Goal: Information Seeking & Learning: Learn about a topic

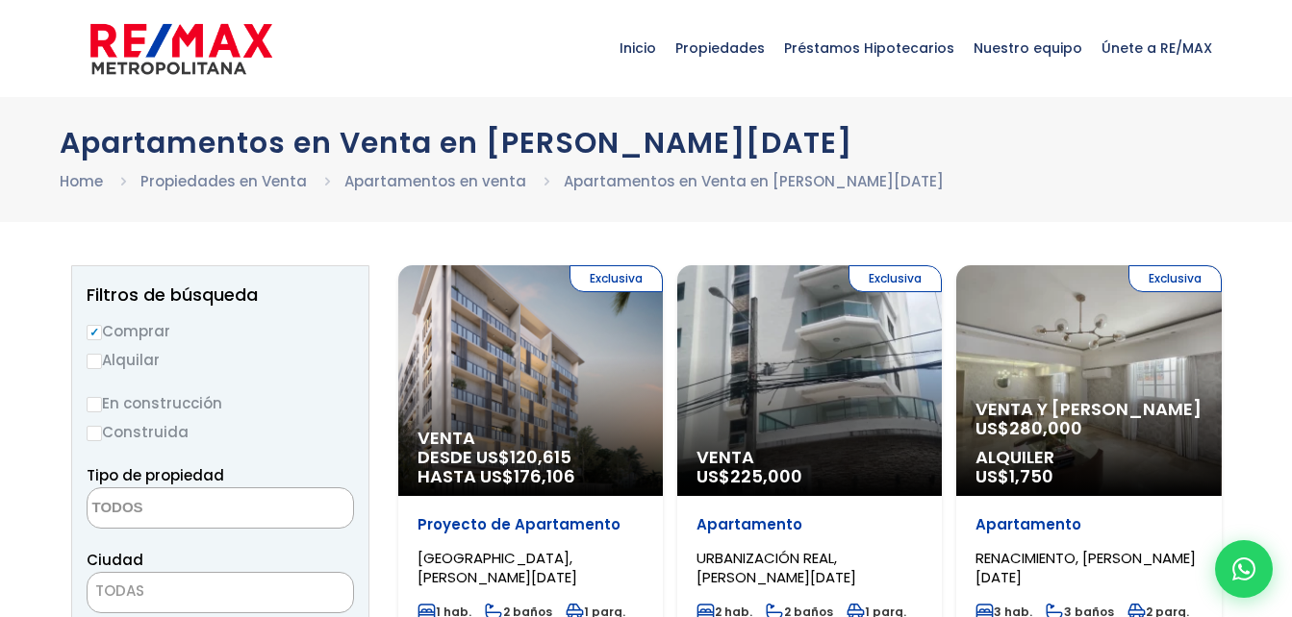
select select
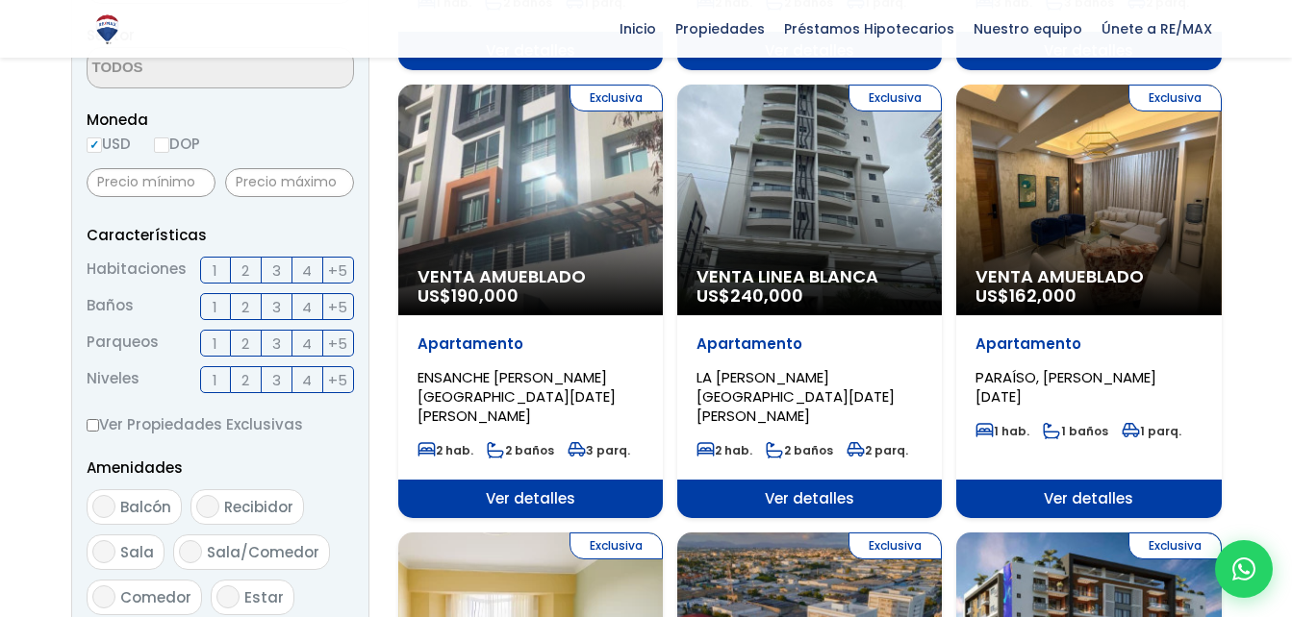
scroll to position [597, 0]
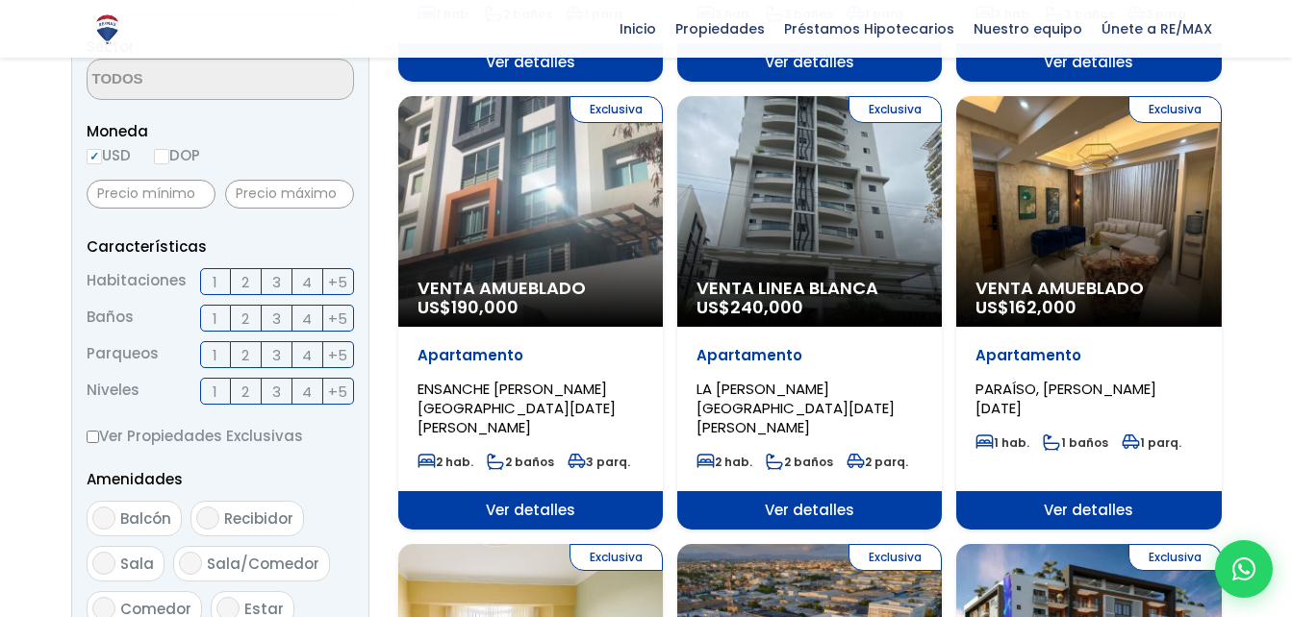
click at [602, 208] on div "Exclusiva Venta Amueblado US$ 190,000" at bounding box center [530, 211] width 264 height 231
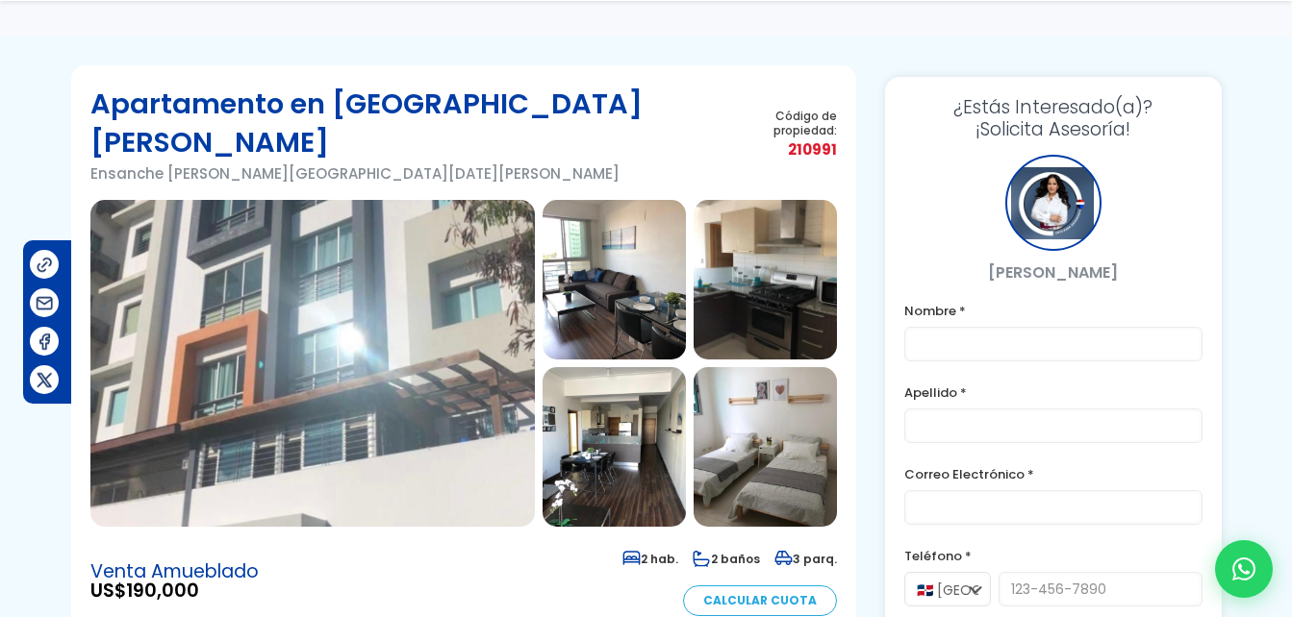
scroll to position [85, 0]
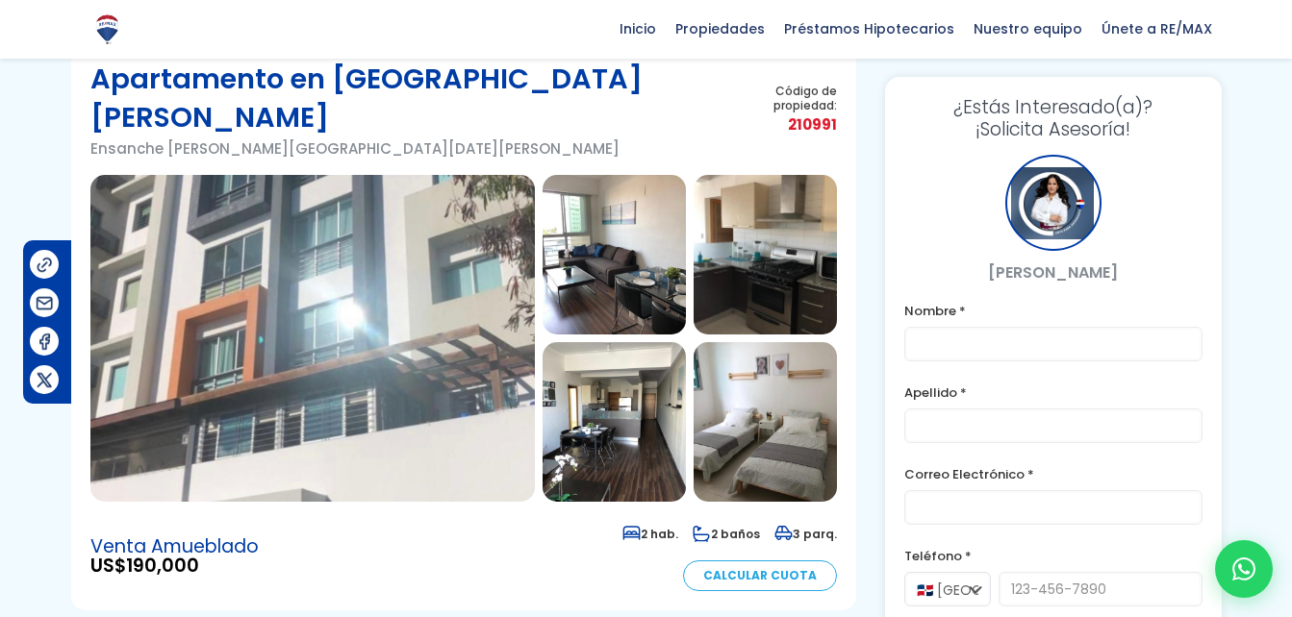
click at [376, 233] on img at bounding box center [312, 338] width 444 height 327
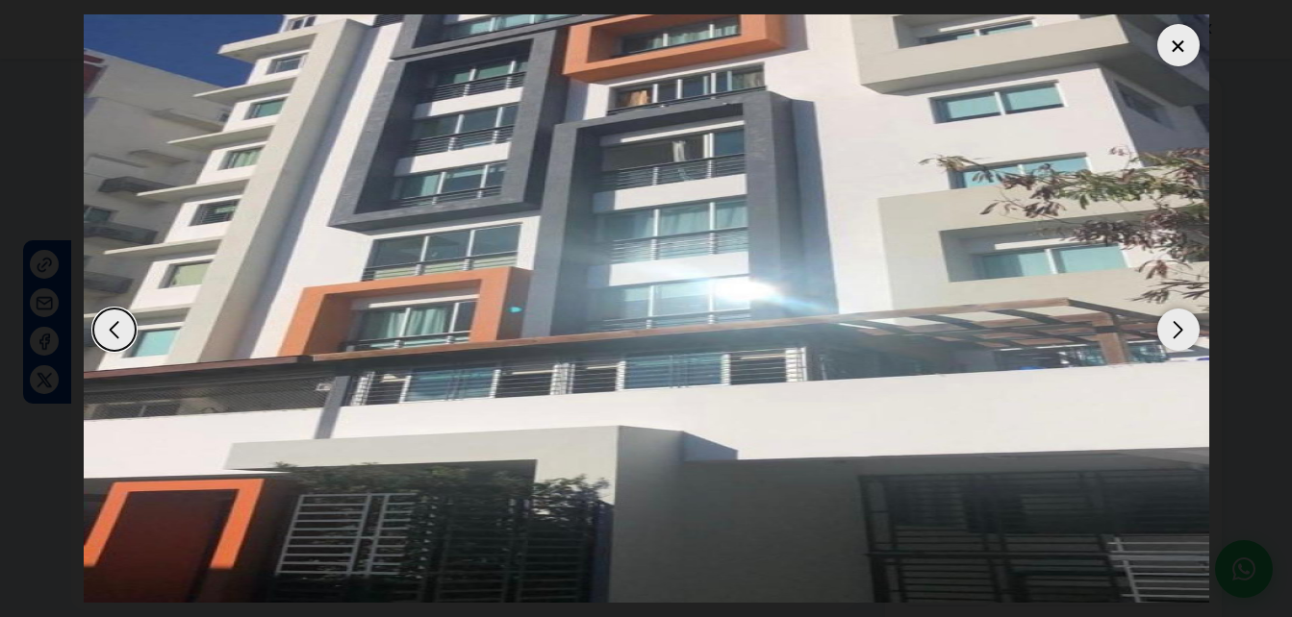
click at [1171, 335] on div "Next slide" at bounding box center [1178, 330] width 42 height 42
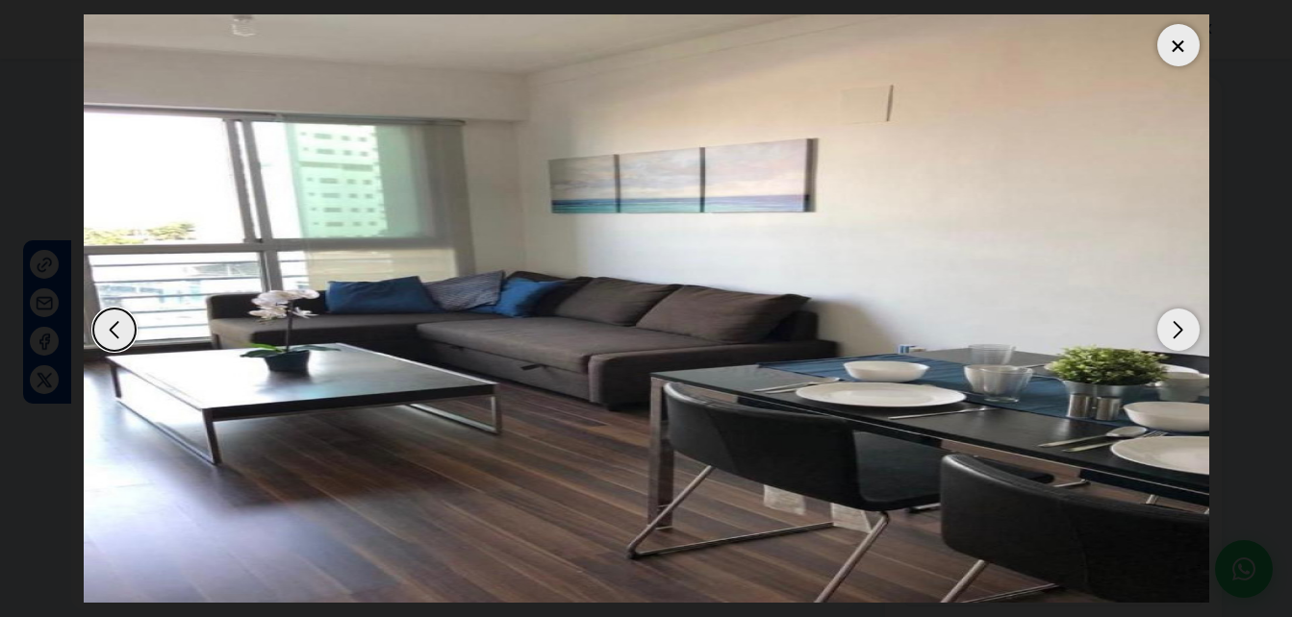
click at [1171, 335] on div "Next slide" at bounding box center [1178, 330] width 42 height 42
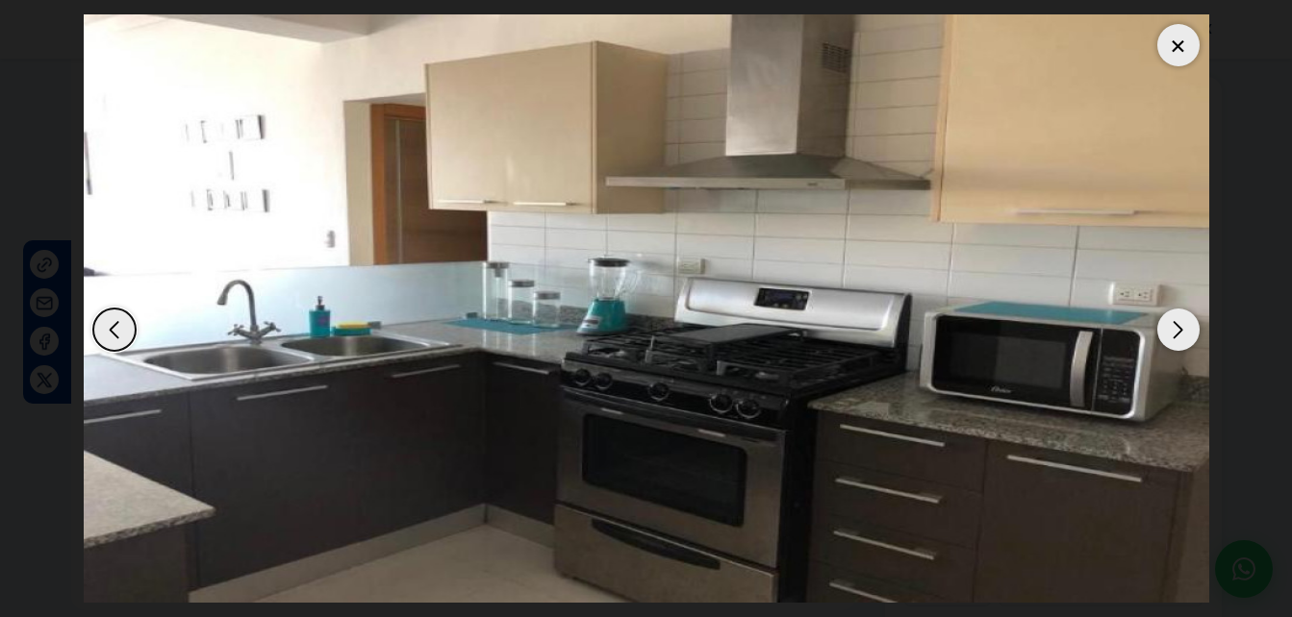
click at [1171, 335] on div "Next slide" at bounding box center [1178, 330] width 42 height 42
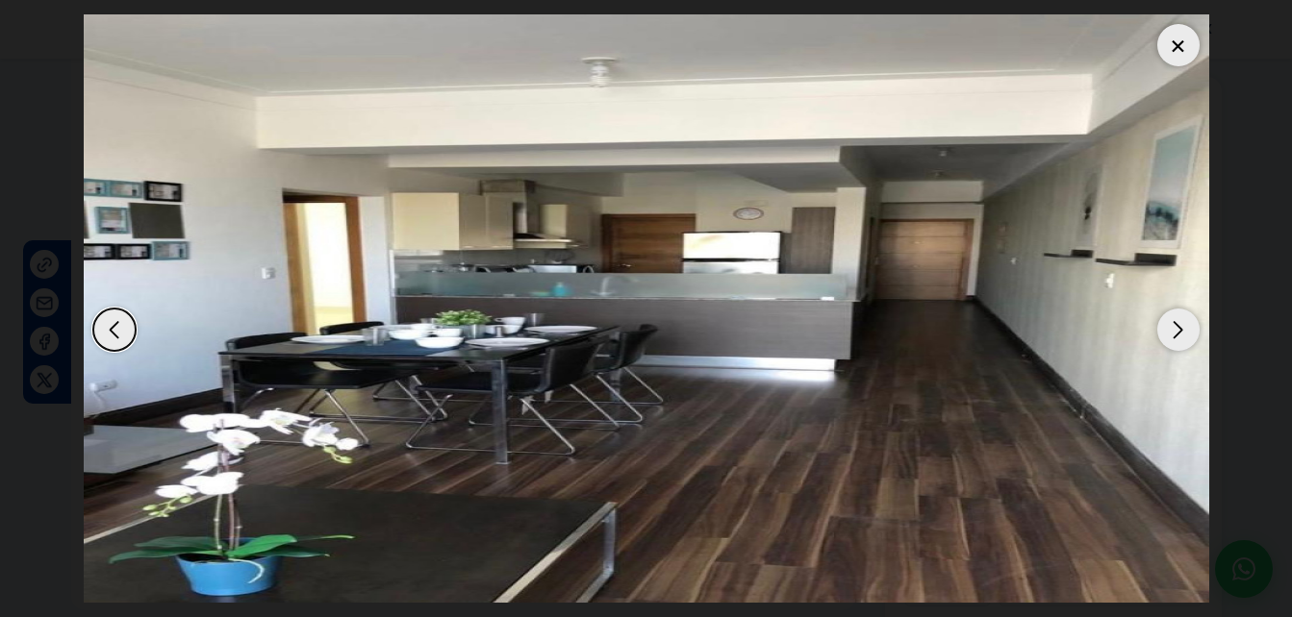
click at [1171, 335] on div "Next slide" at bounding box center [1178, 330] width 42 height 42
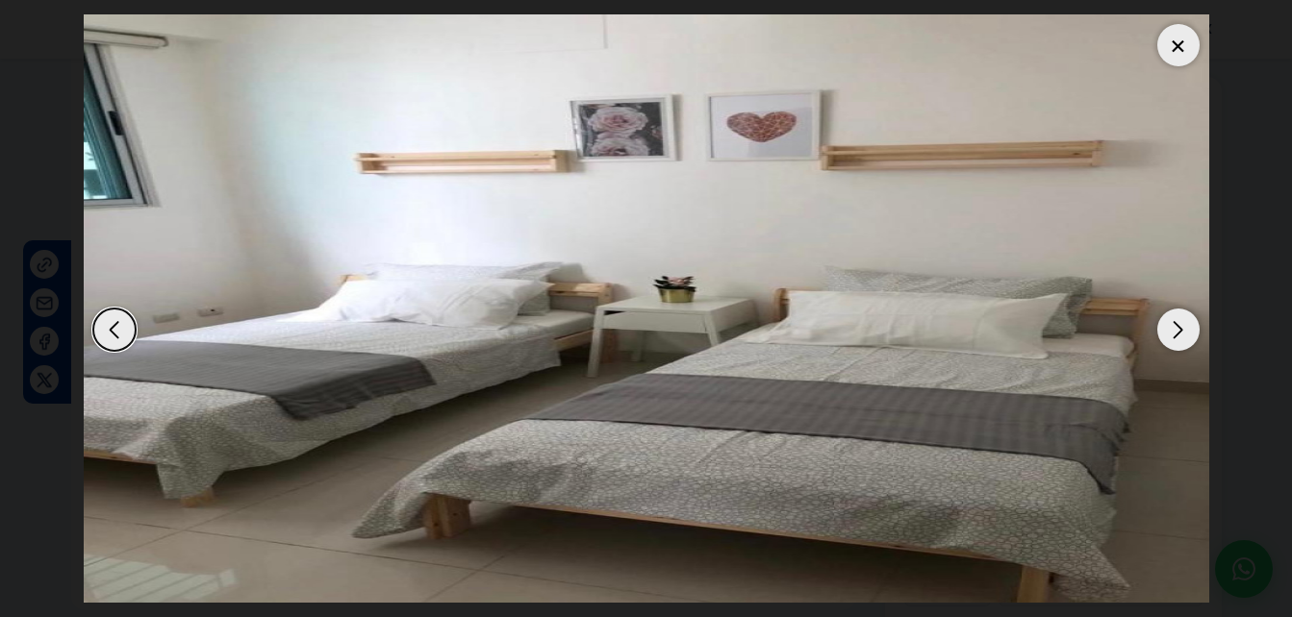
click at [1171, 335] on div "Next slide" at bounding box center [1178, 330] width 42 height 42
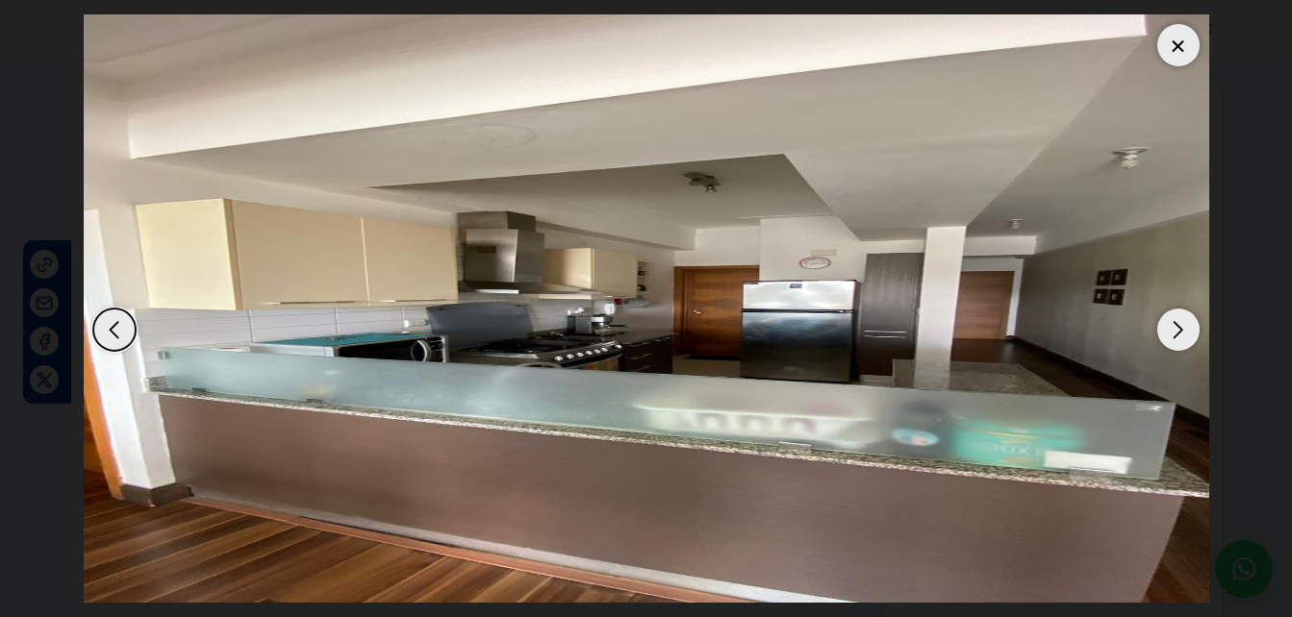
click at [1171, 335] on div "Next slide" at bounding box center [1178, 330] width 42 height 42
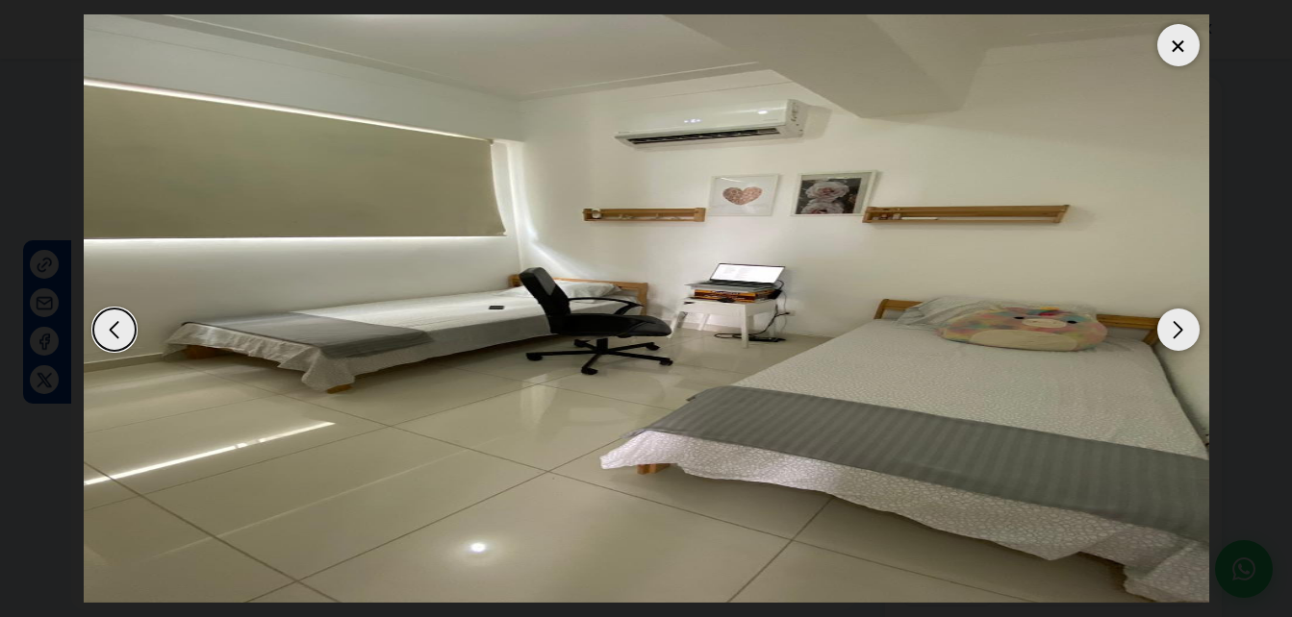
click at [1171, 335] on div "Next slide" at bounding box center [1178, 330] width 42 height 42
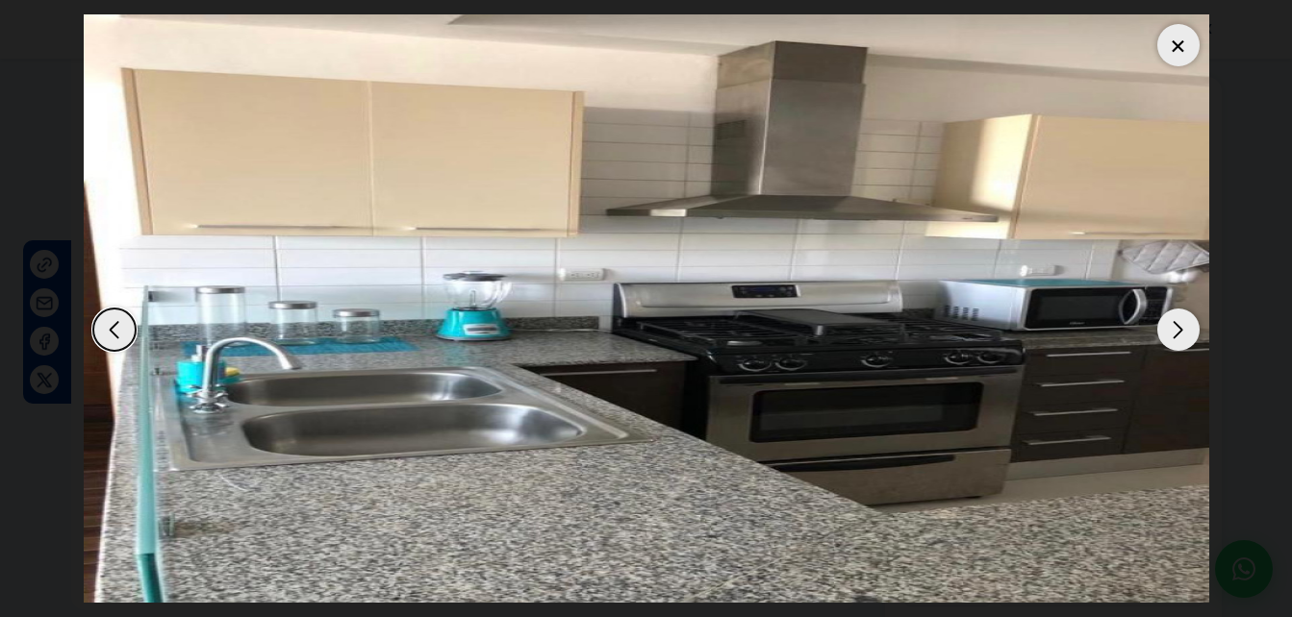
click at [1171, 335] on div "Next slide" at bounding box center [1178, 330] width 42 height 42
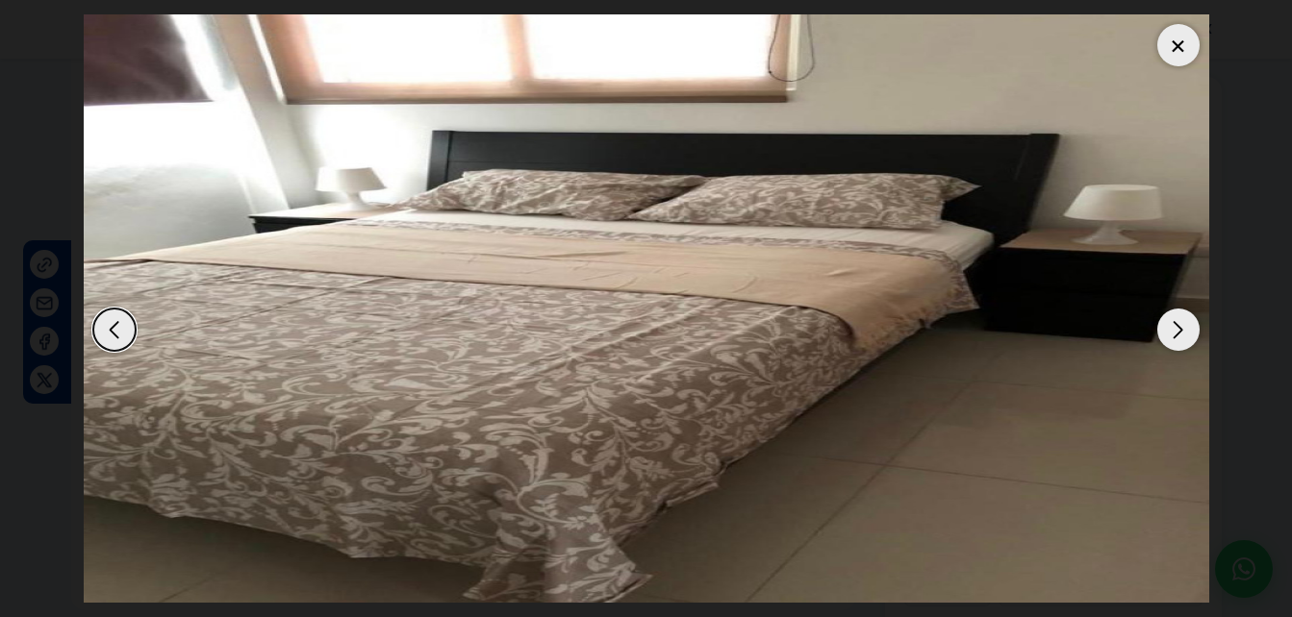
click at [1171, 335] on div "Next slide" at bounding box center [1178, 330] width 42 height 42
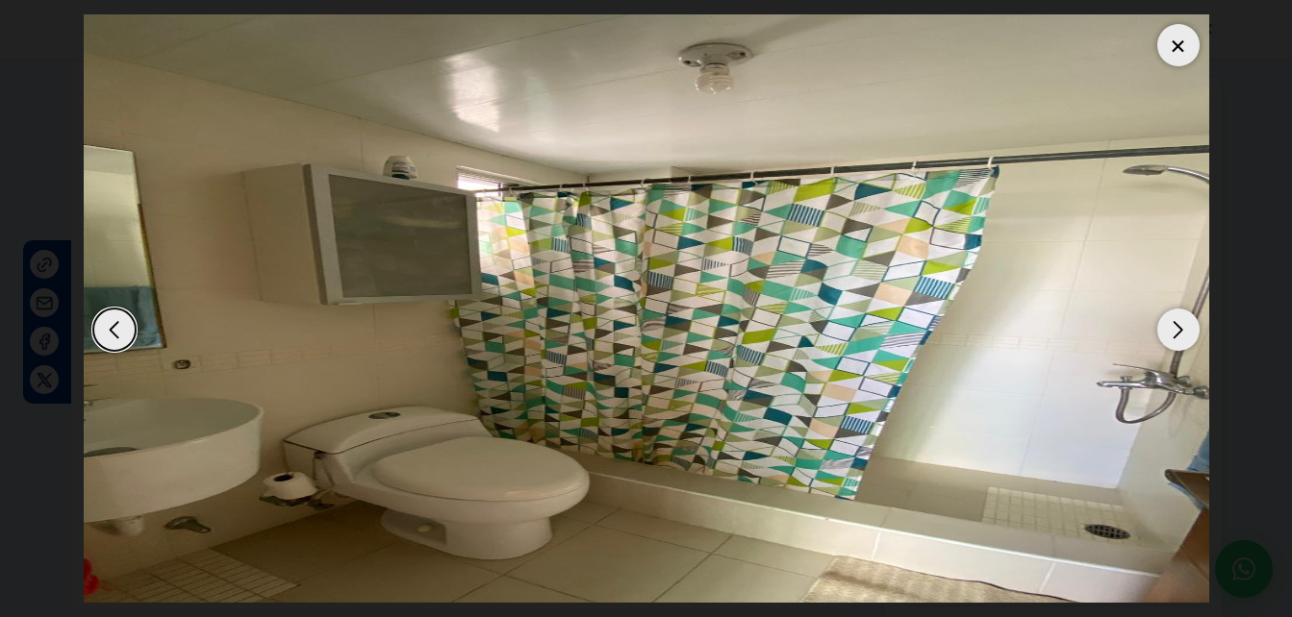
click at [1171, 335] on div "Next slide" at bounding box center [1178, 330] width 42 height 42
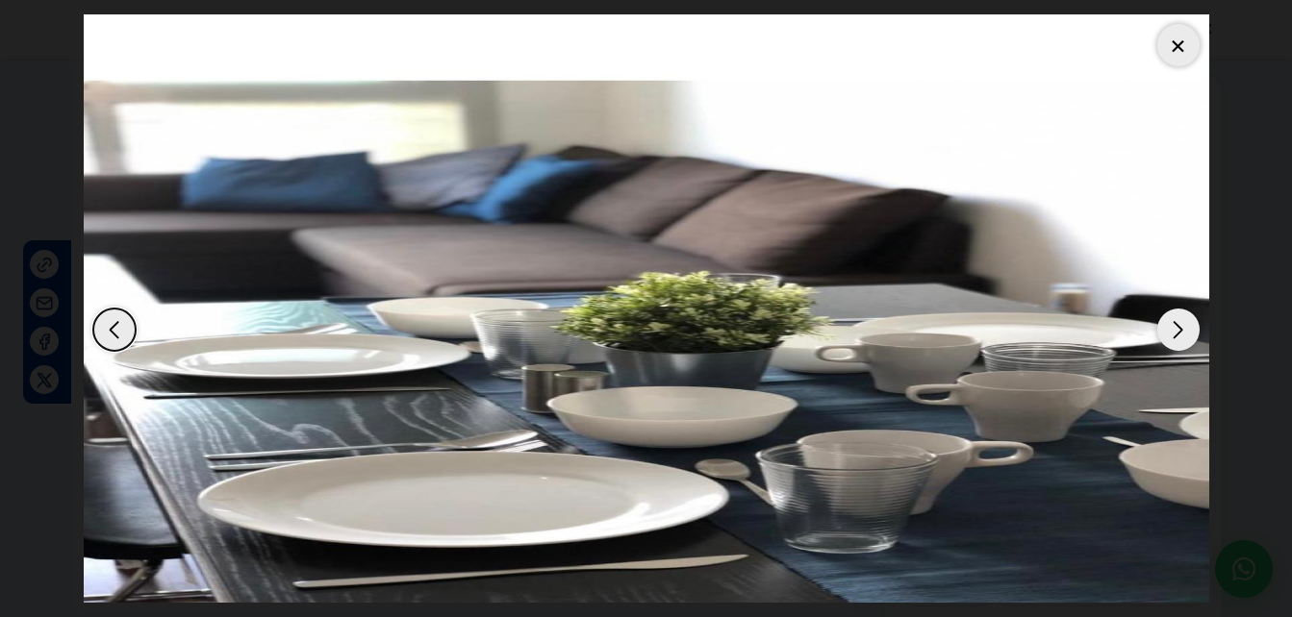
click at [1171, 335] on div "Next slide" at bounding box center [1178, 330] width 42 height 42
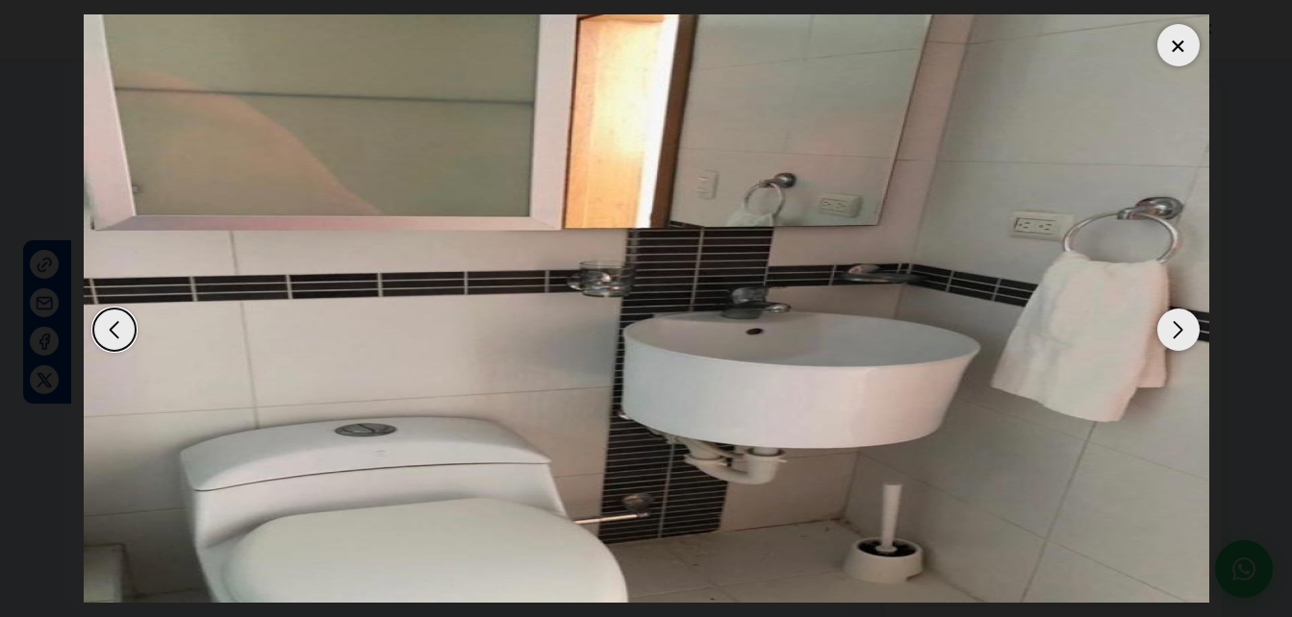
click at [1171, 335] on div "Next slide" at bounding box center [1178, 330] width 42 height 42
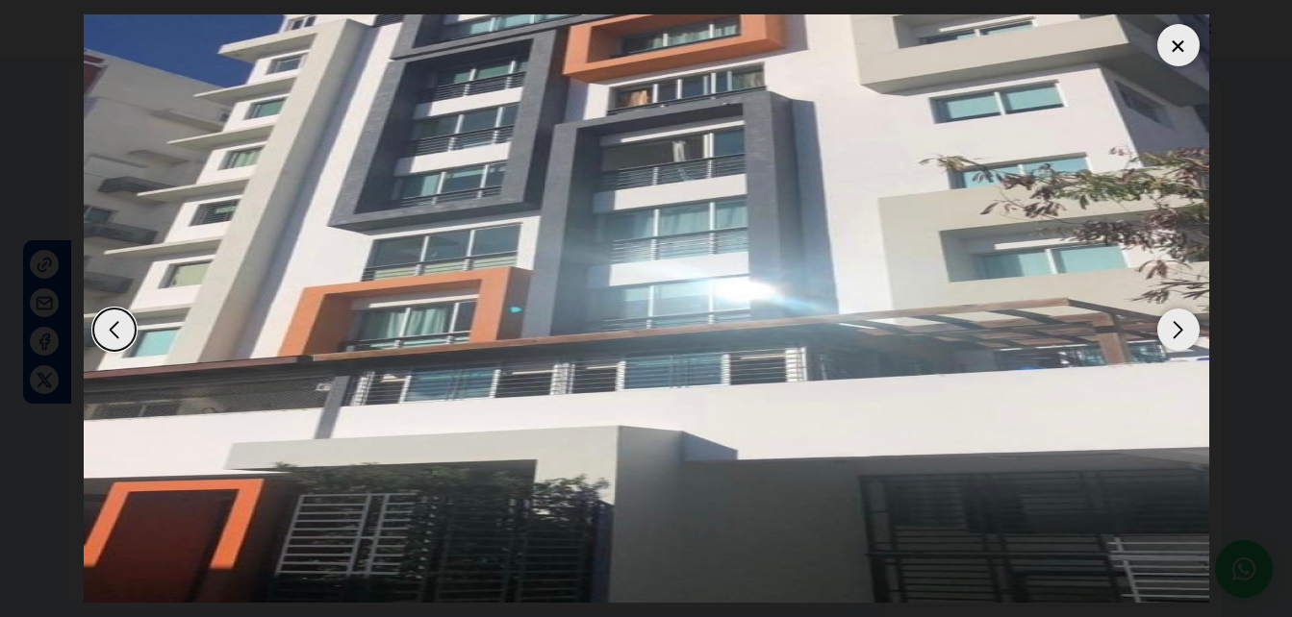
click at [1171, 335] on div "Next slide" at bounding box center [1178, 330] width 42 height 42
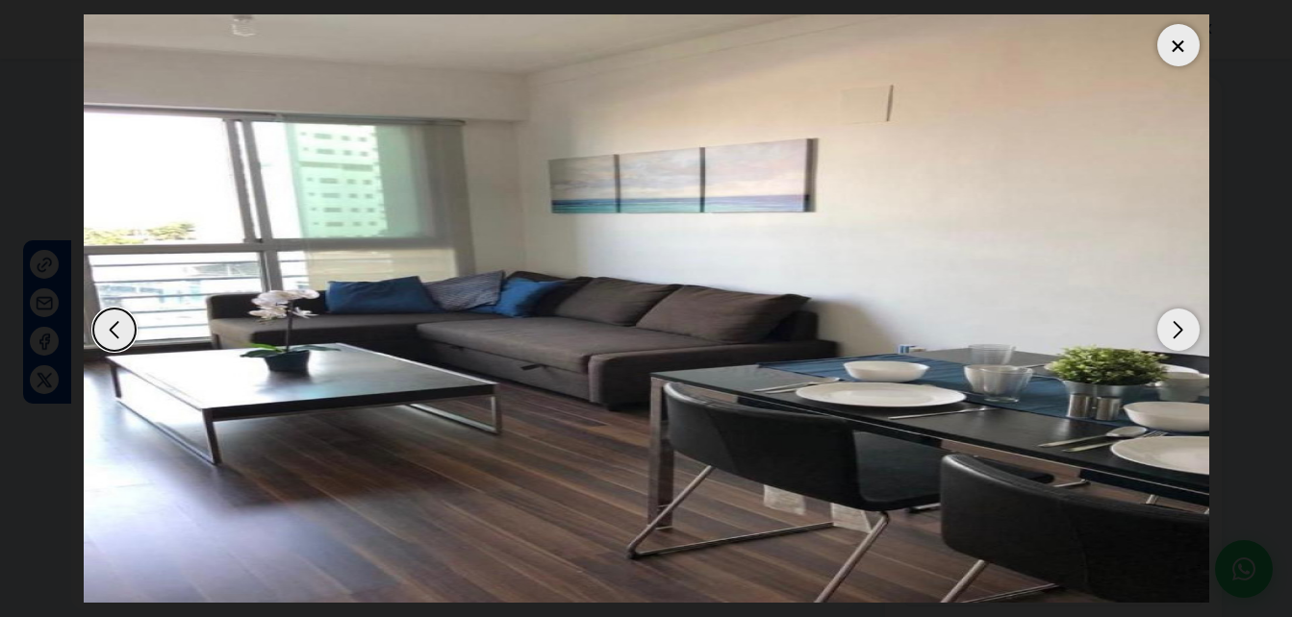
click at [1171, 335] on div "Next slide" at bounding box center [1178, 330] width 42 height 42
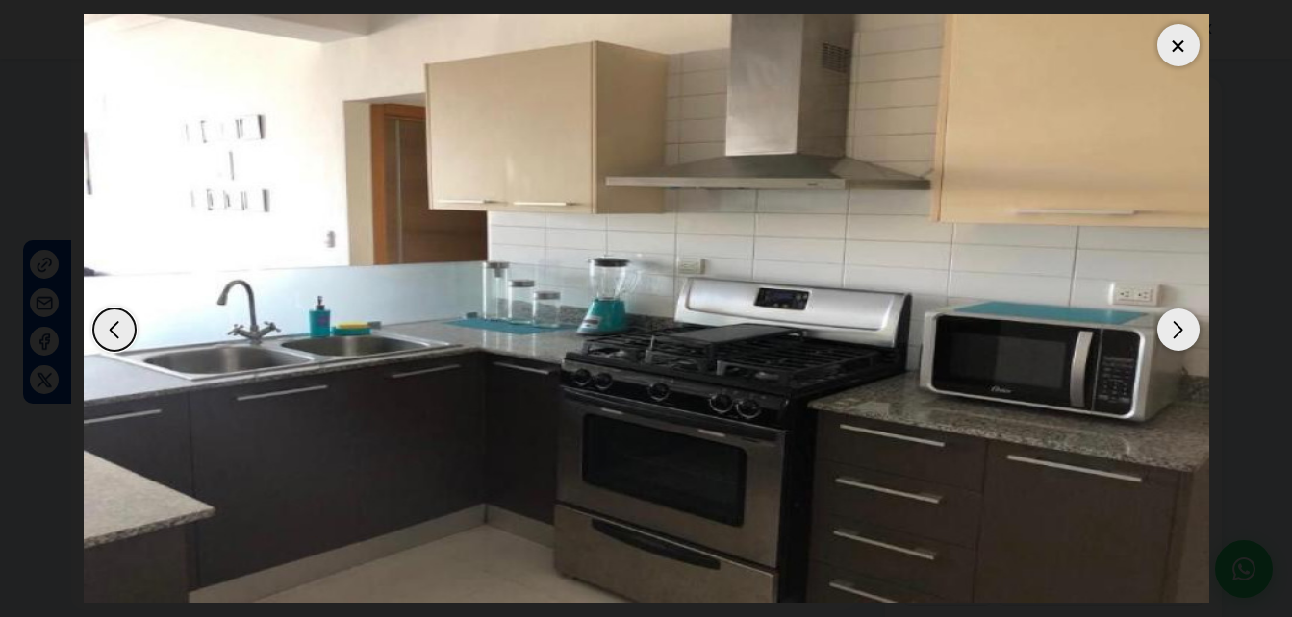
click at [1171, 335] on div "Next slide" at bounding box center [1178, 330] width 42 height 42
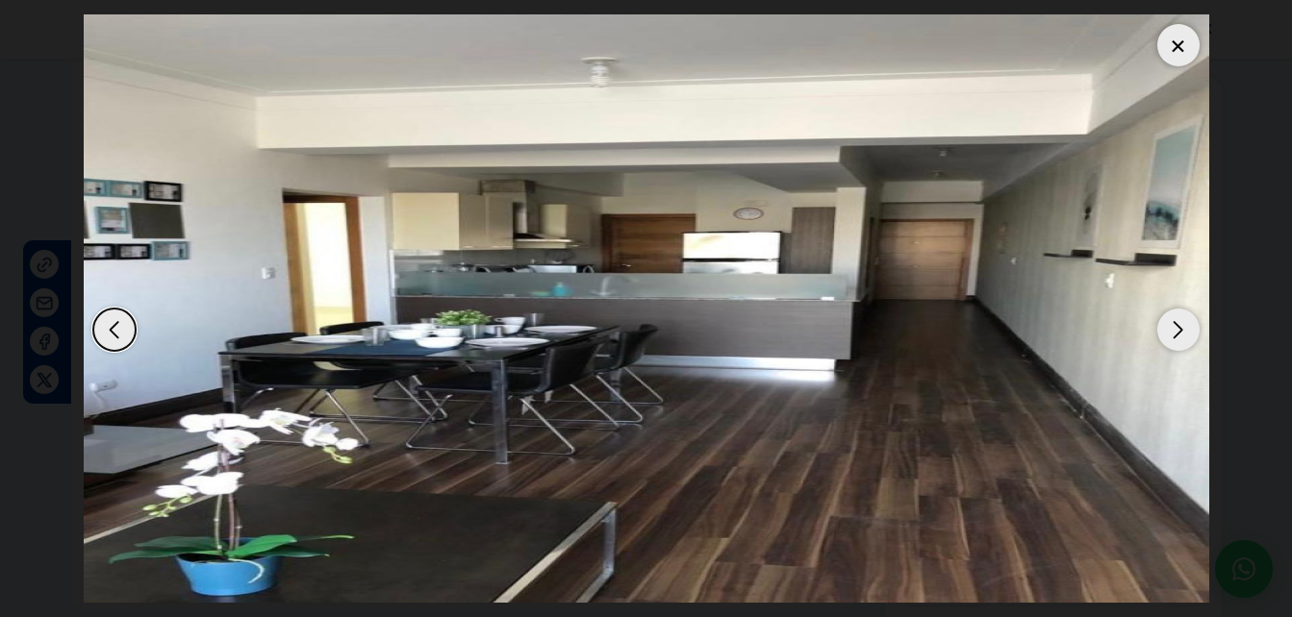
click at [1189, 29] on div at bounding box center [1178, 45] width 42 height 42
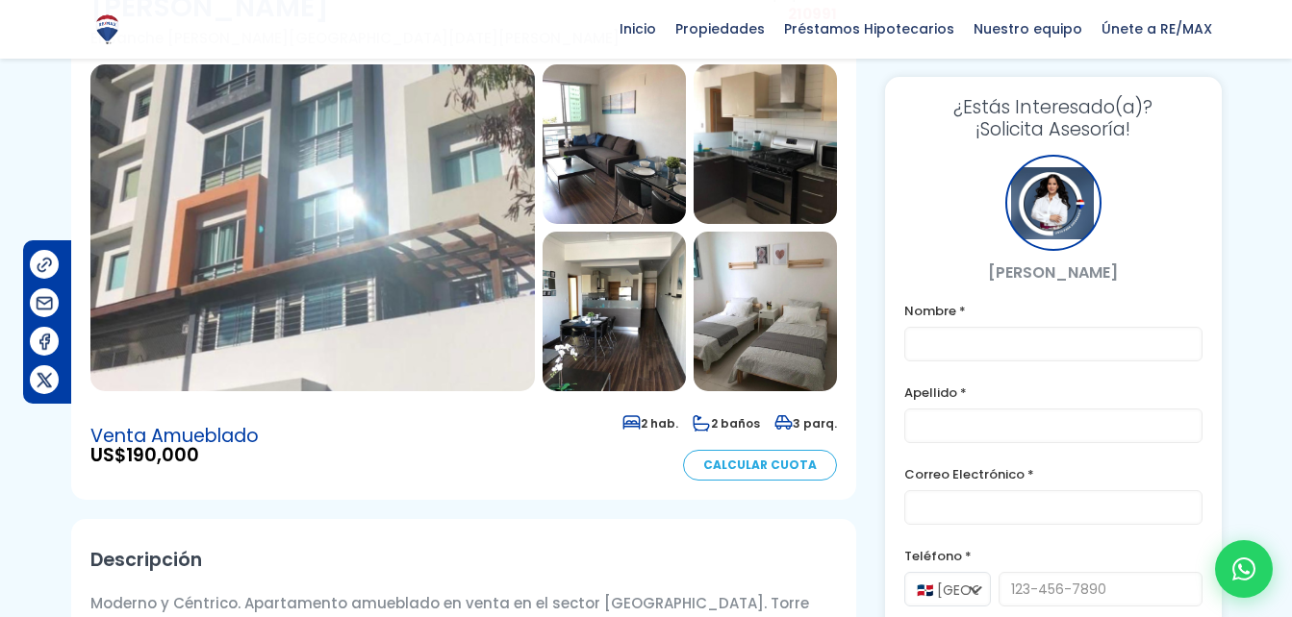
scroll to position [0, 0]
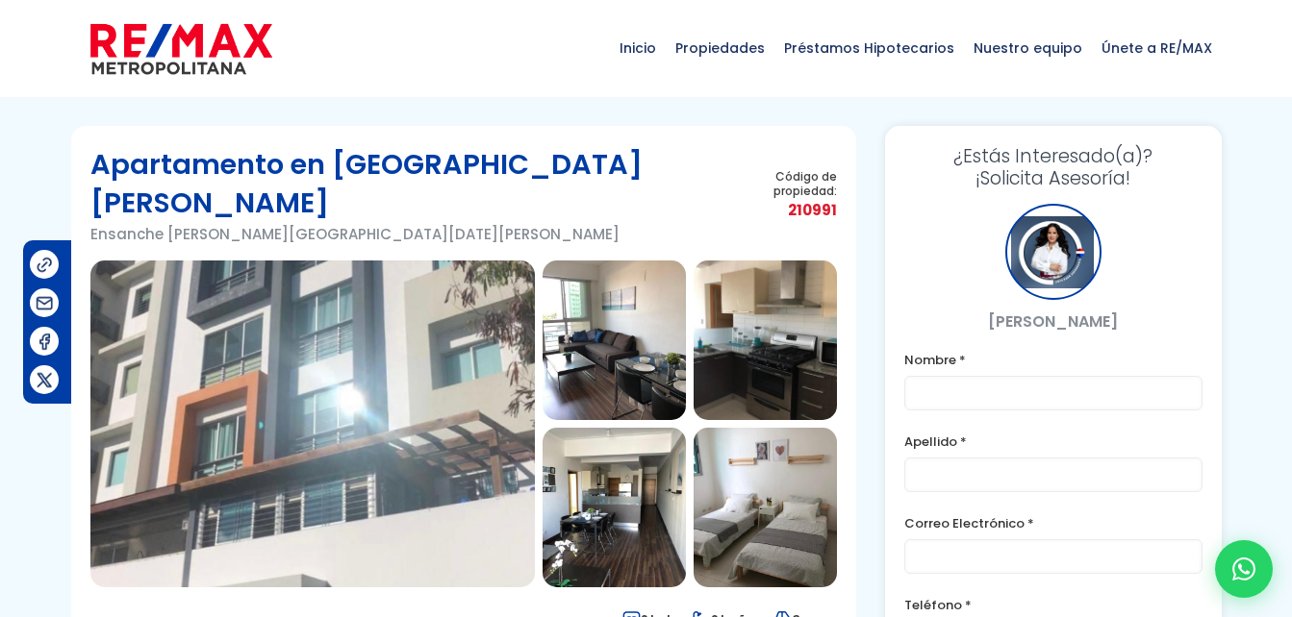
click at [297, 264] on img at bounding box center [312, 424] width 444 height 327
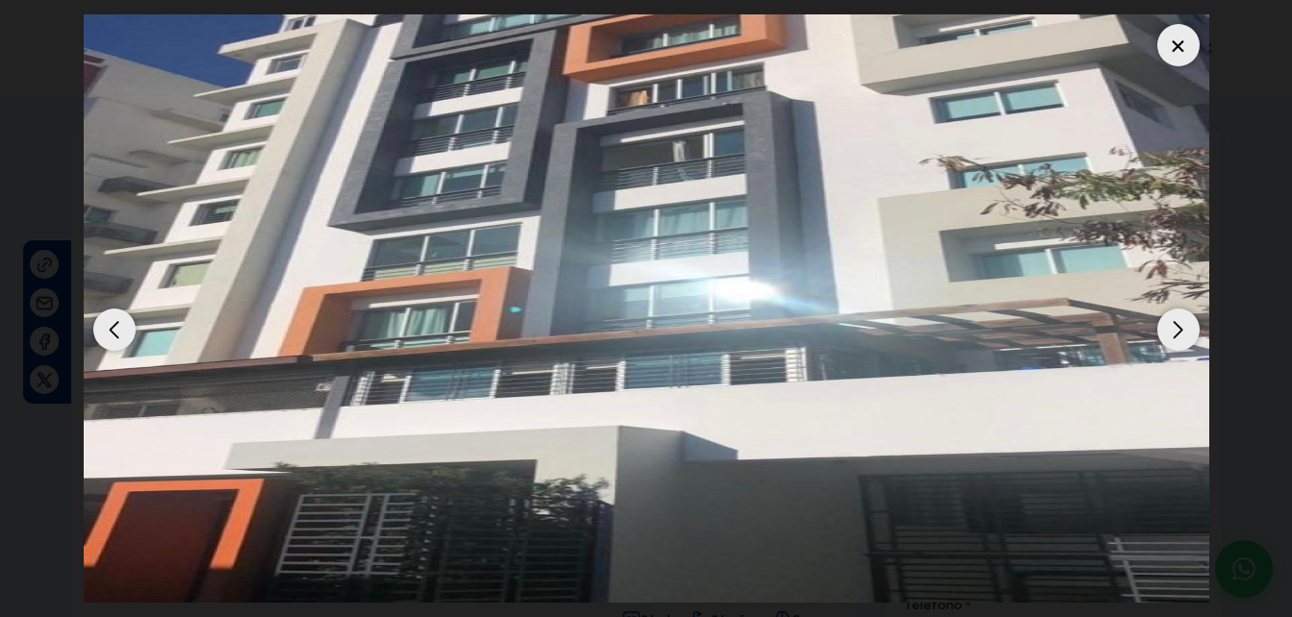
click at [1168, 327] on div "Next slide" at bounding box center [1178, 330] width 42 height 42
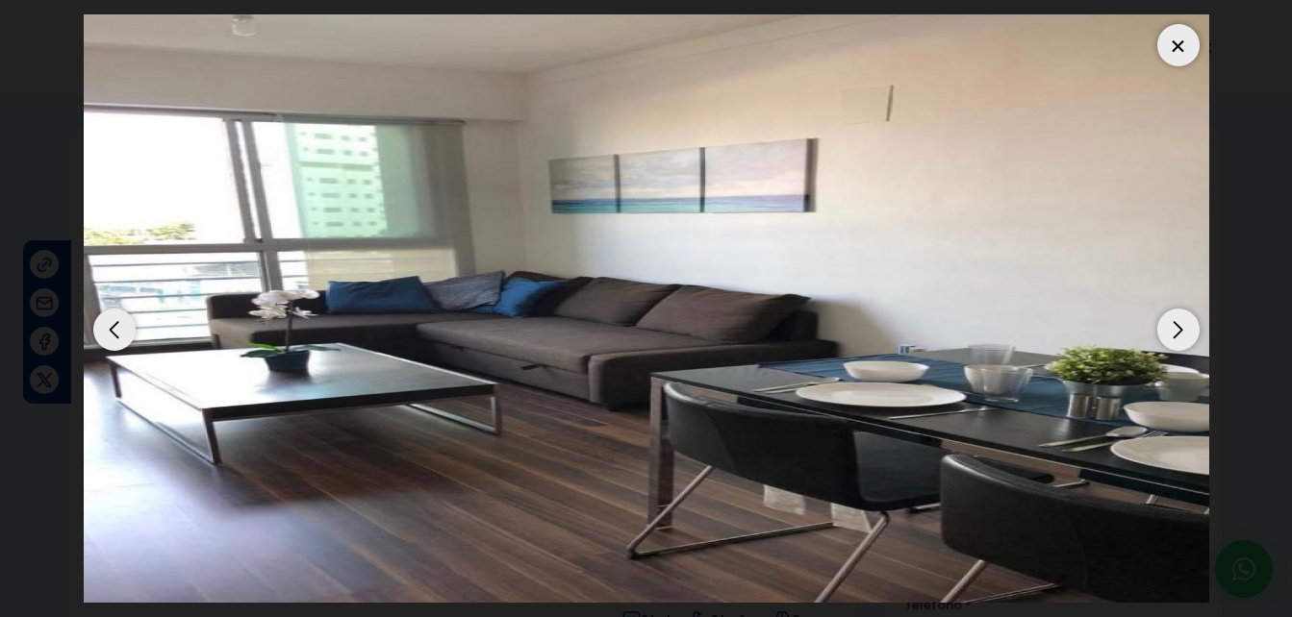
click at [1168, 327] on div "Next slide" at bounding box center [1178, 330] width 42 height 42
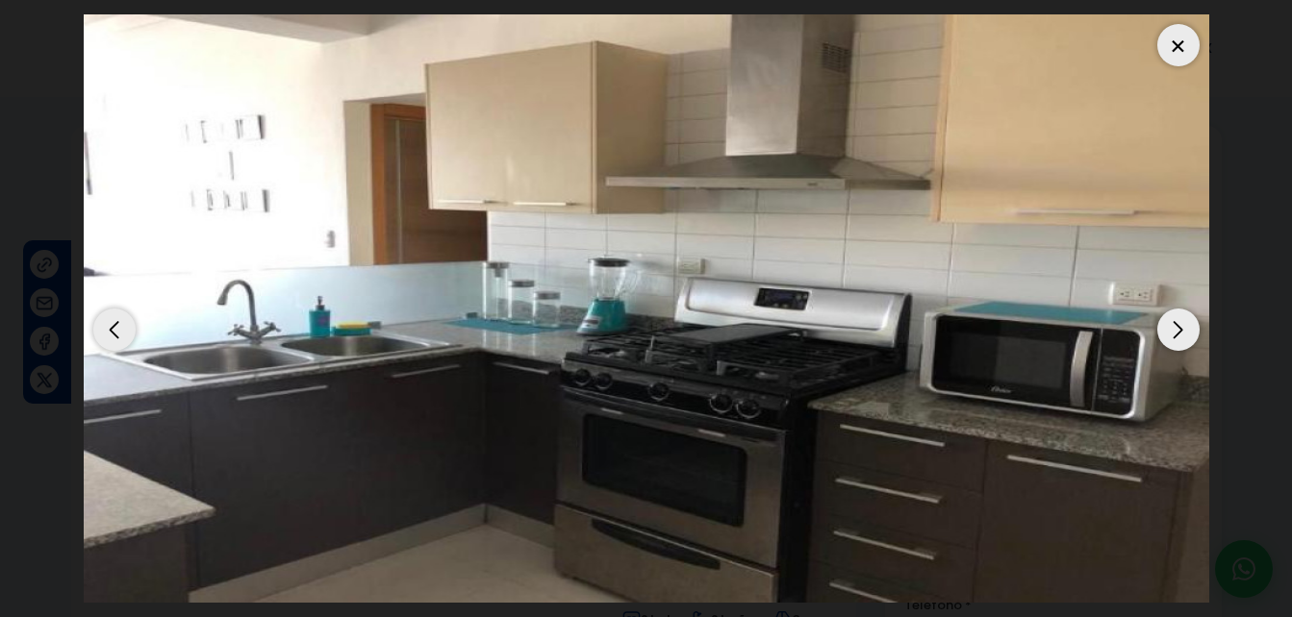
click at [1168, 327] on div "Next slide" at bounding box center [1178, 330] width 42 height 42
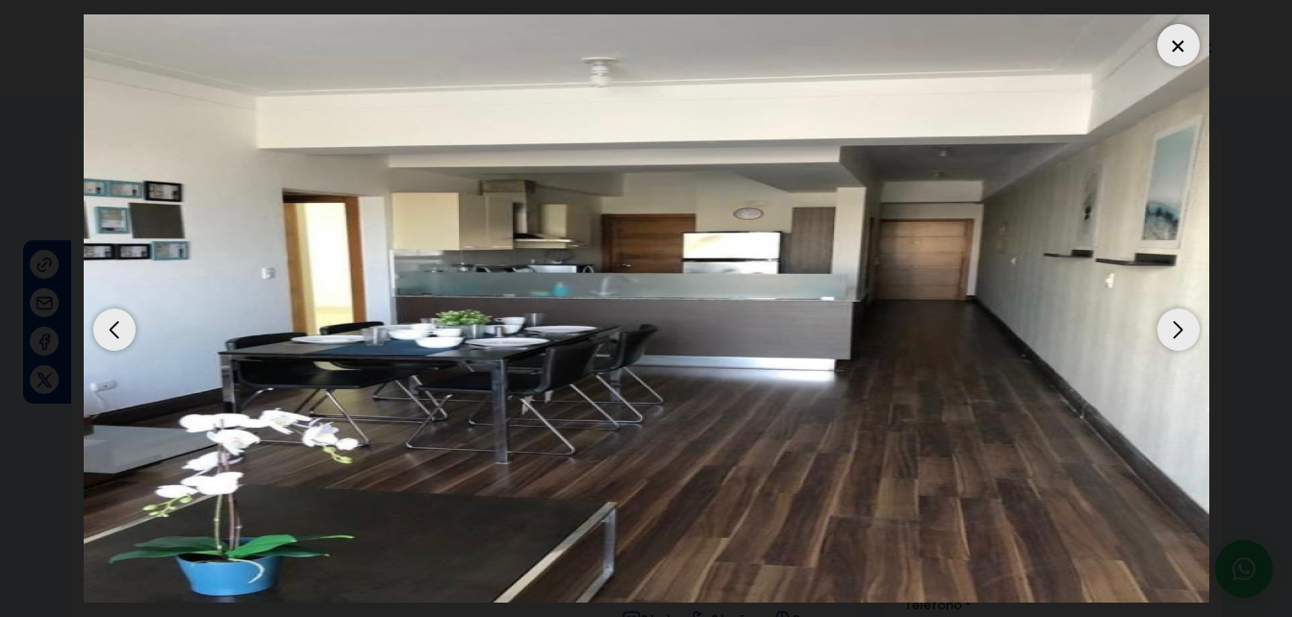
click at [1168, 327] on div "Next slide" at bounding box center [1178, 330] width 42 height 42
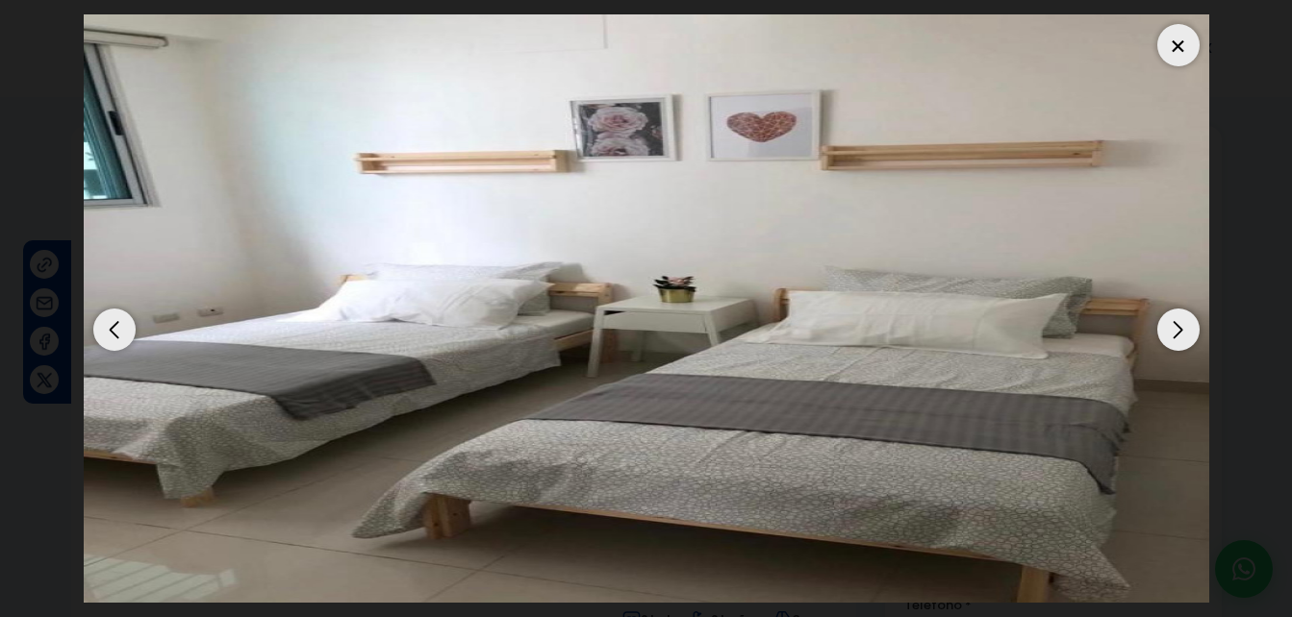
click at [1168, 327] on div "Next slide" at bounding box center [1178, 330] width 42 height 42
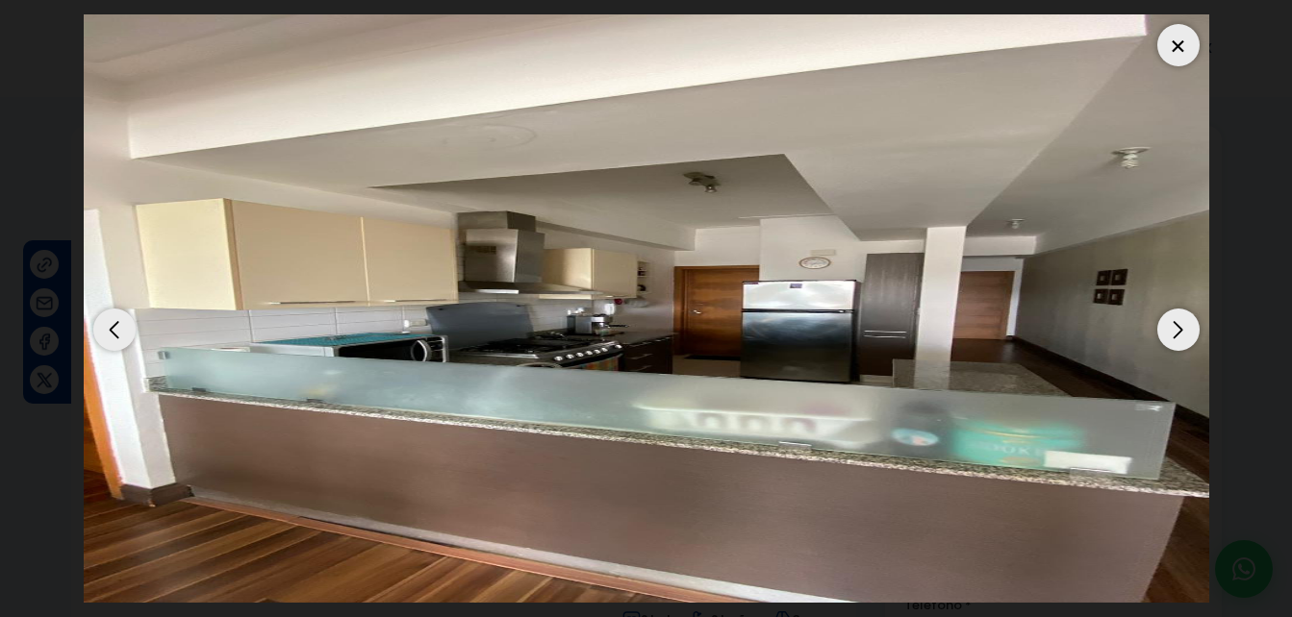
click at [1168, 327] on div "Next slide" at bounding box center [1178, 330] width 42 height 42
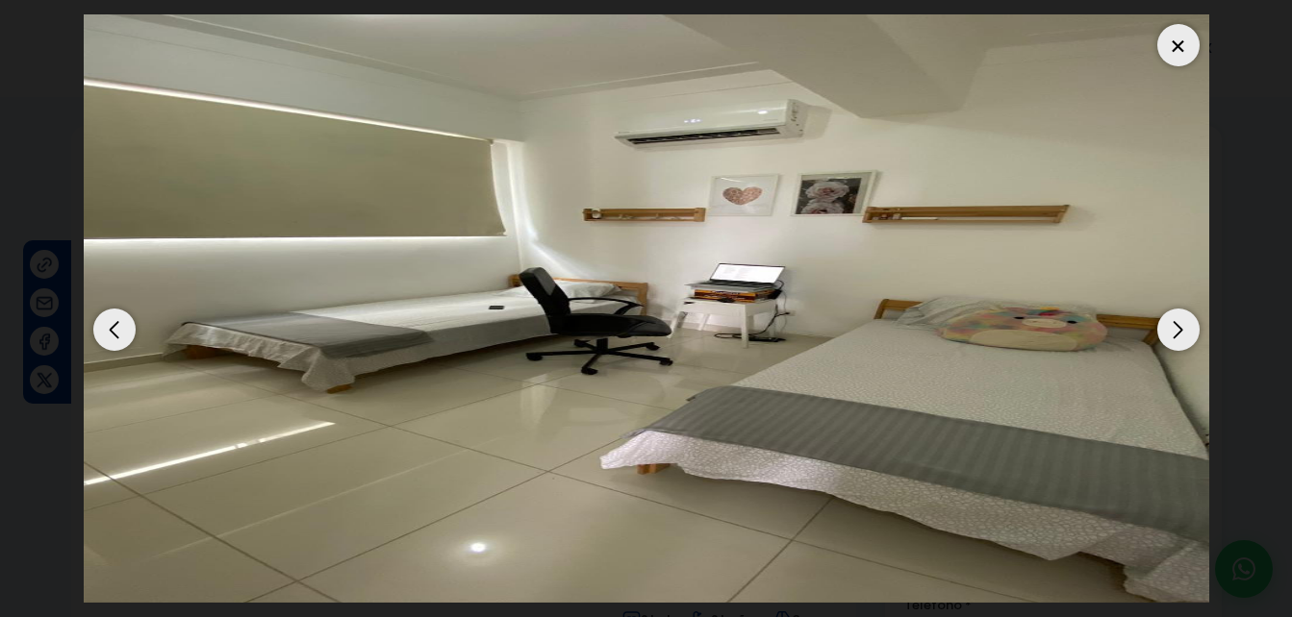
click at [1168, 327] on div "Next slide" at bounding box center [1178, 330] width 42 height 42
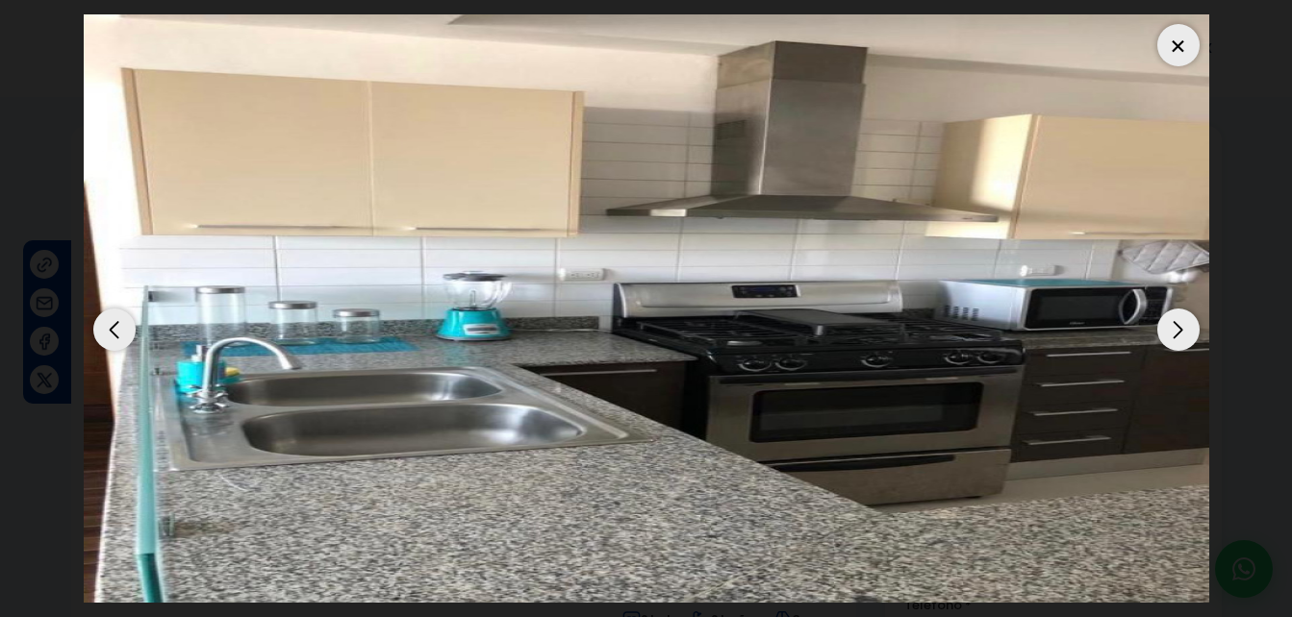
click at [1168, 327] on div "Next slide" at bounding box center [1178, 330] width 42 height 42
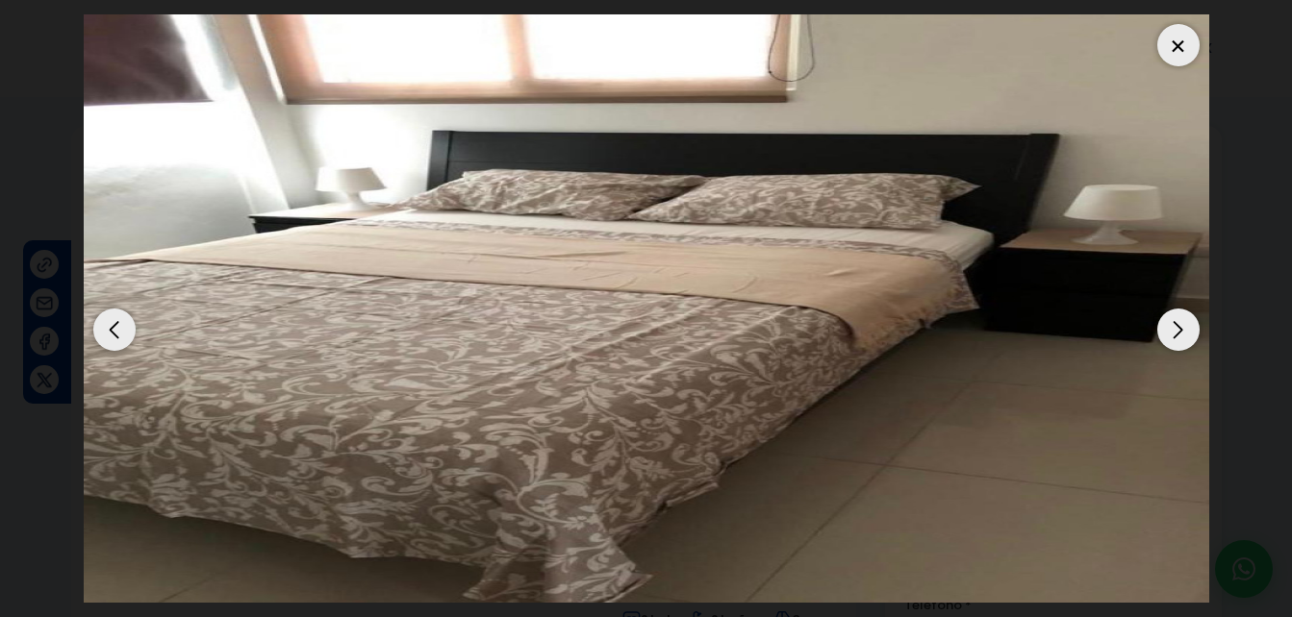
click at [1168, 327] on div "Next slide" at bounding box center [1178, 330] width 42 height 42
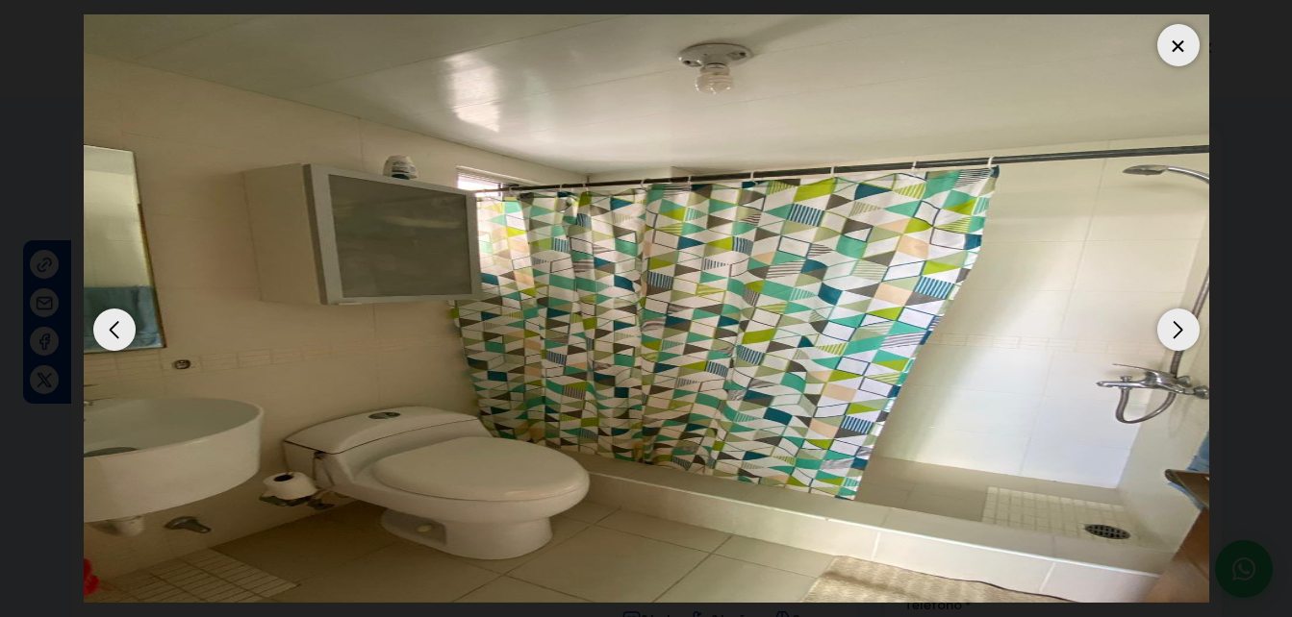
click at [1170, 51] on div at bounding box center [1178, 45] width 42 height 42
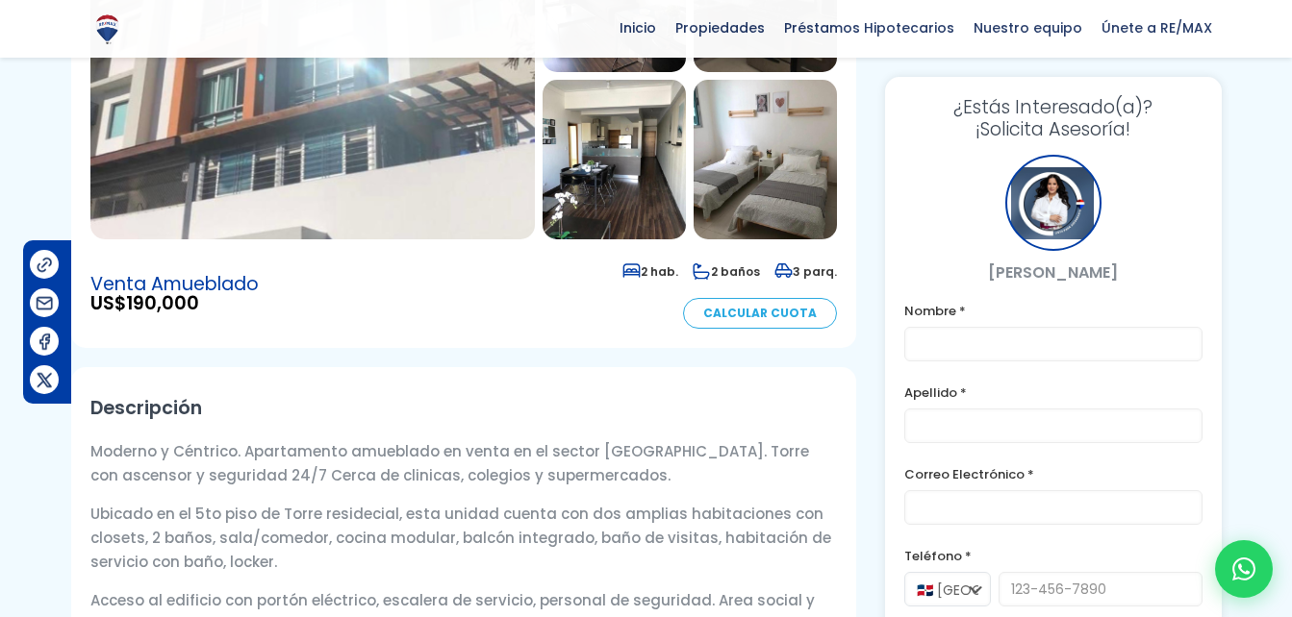
scroll to position [474, 0]
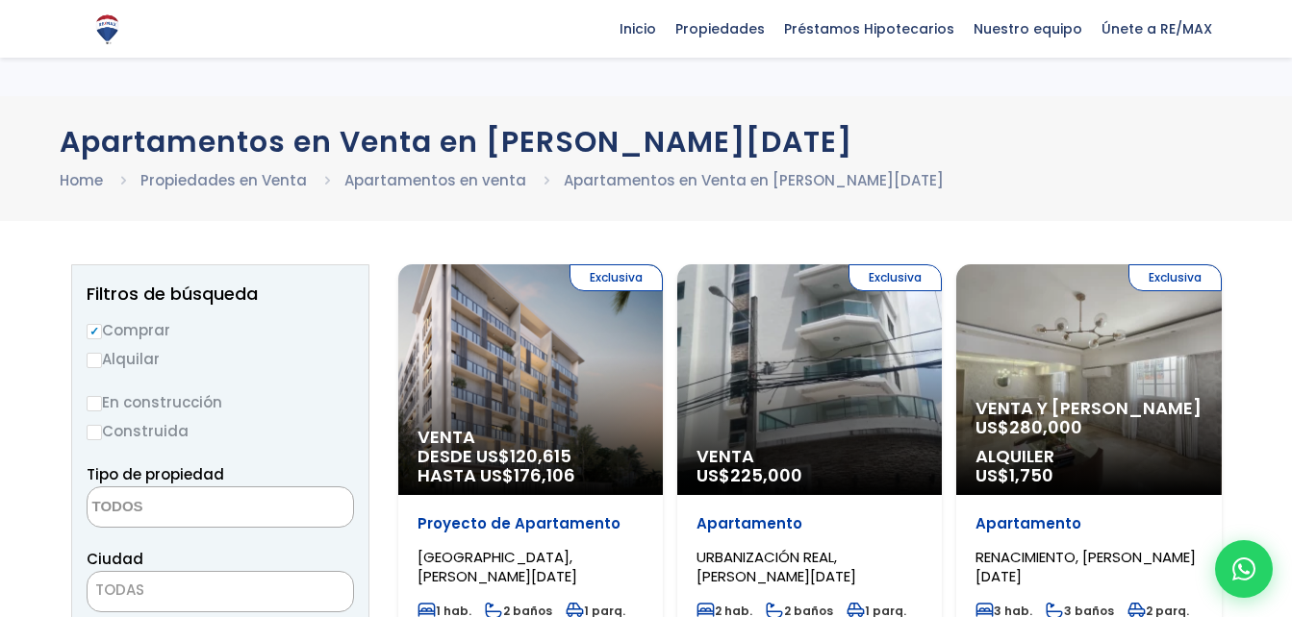
select select
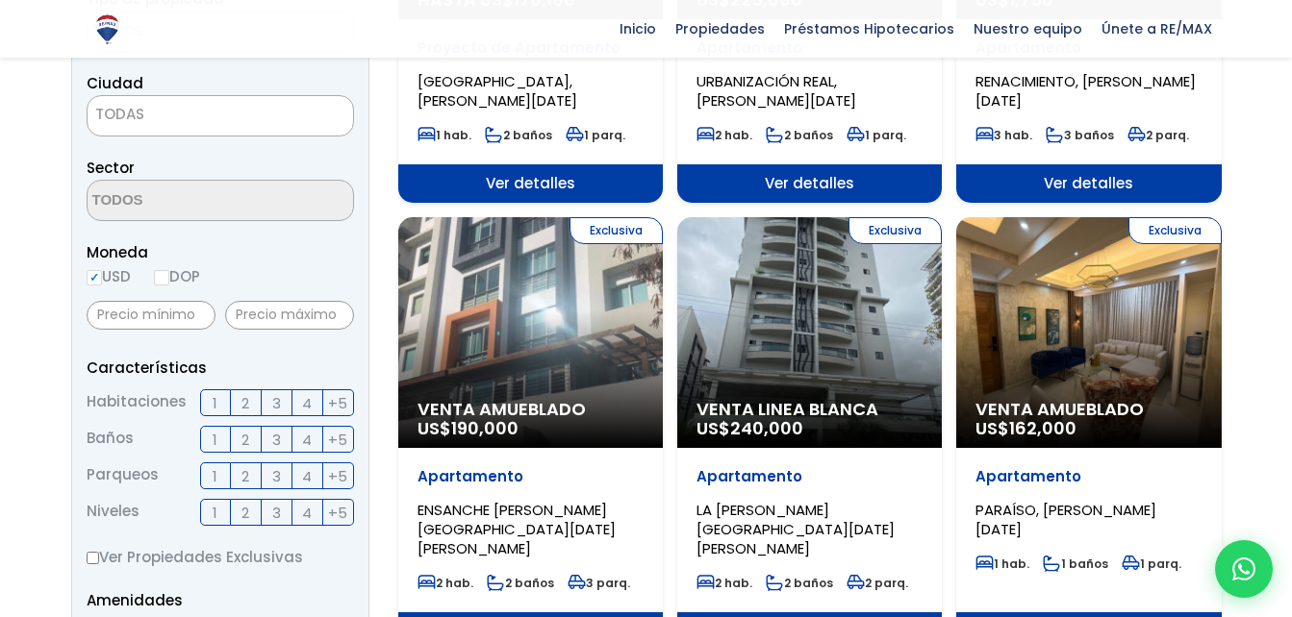
scroll to position [482, 0]
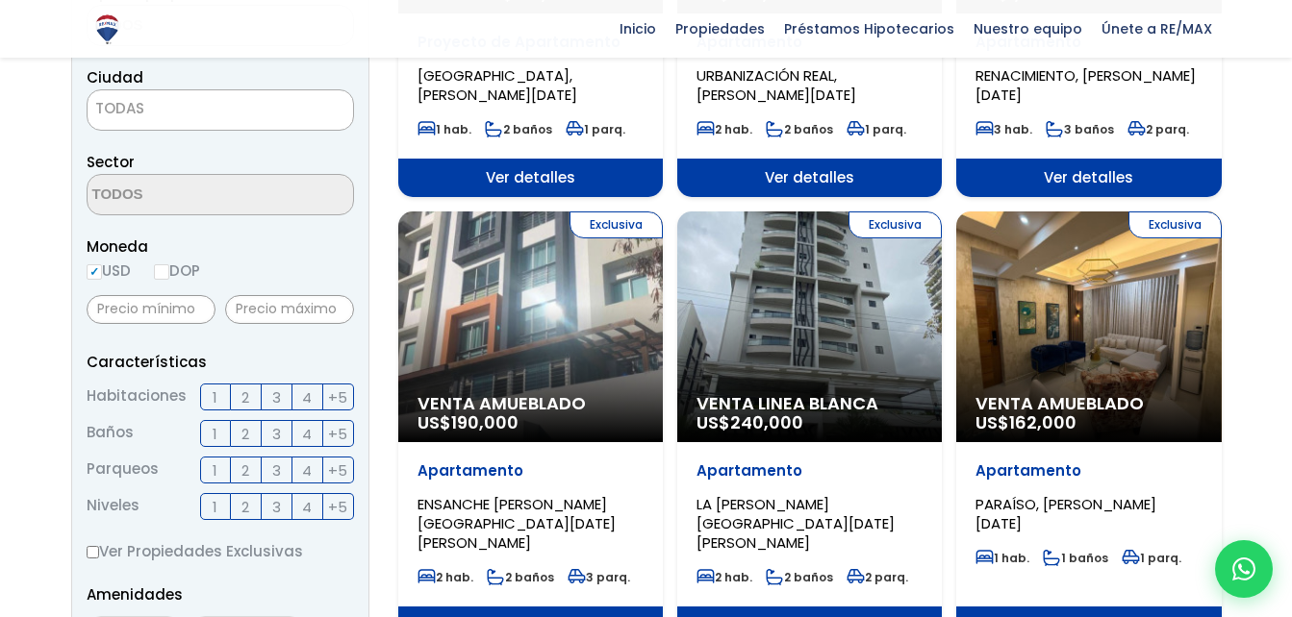
click at [250, 399] on label "2" at bounding box center [246, 397] width 31 height 27
click at [0, 0] on input "2" at bounding box center [0, 0] width 0 height 0
click at [248, 435] on span "2" at bounding box center [245, 434] width 8 height 24
click at [0, 0] on input "2" at bounding box center [0, 0] width 0 height 0
click at [248, 482] on span "2" at bounding box center [245, 471] width 8 height 24
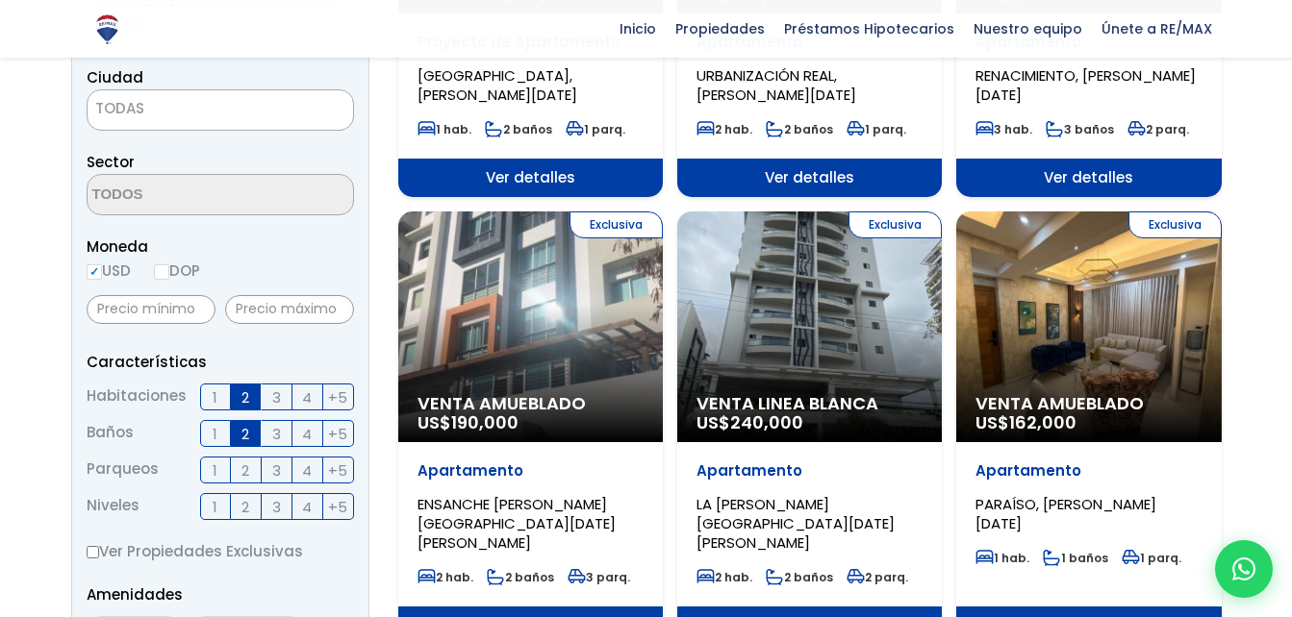
click at [0, 0] on input "2" at bounding box center [0, 0] width 0 height 0
click at [216, 508] on span "1" at bounding box center [215, 507] width 5 height 24
click at [0, 0] on input "1" at bounding box center [0, 0] width 0 height 0
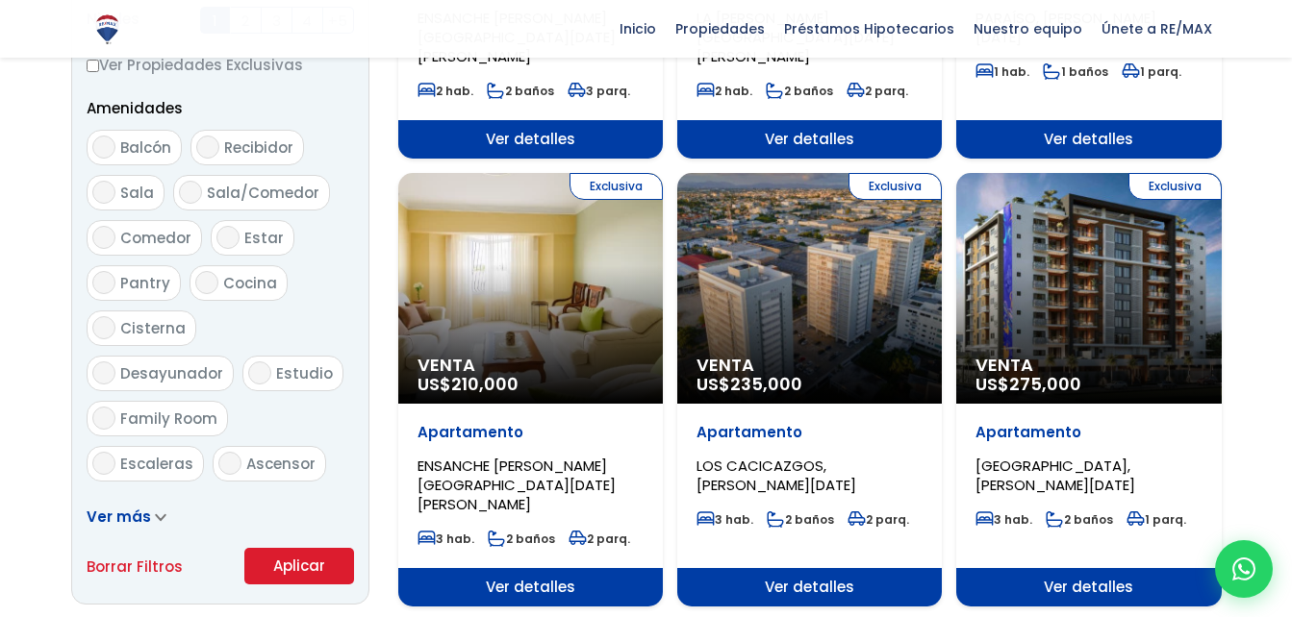
scroll to position [986, 0]
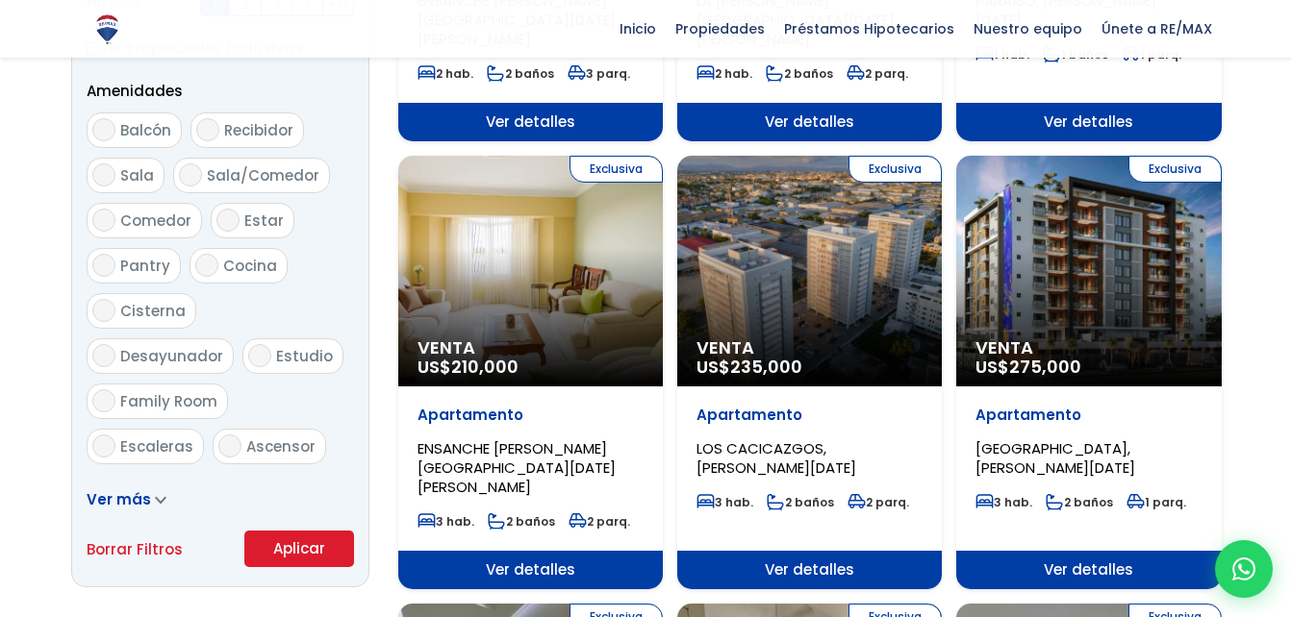
click at [263, 543] on button "Aplicar" at bounding box center [299, 549] width 110 height 37
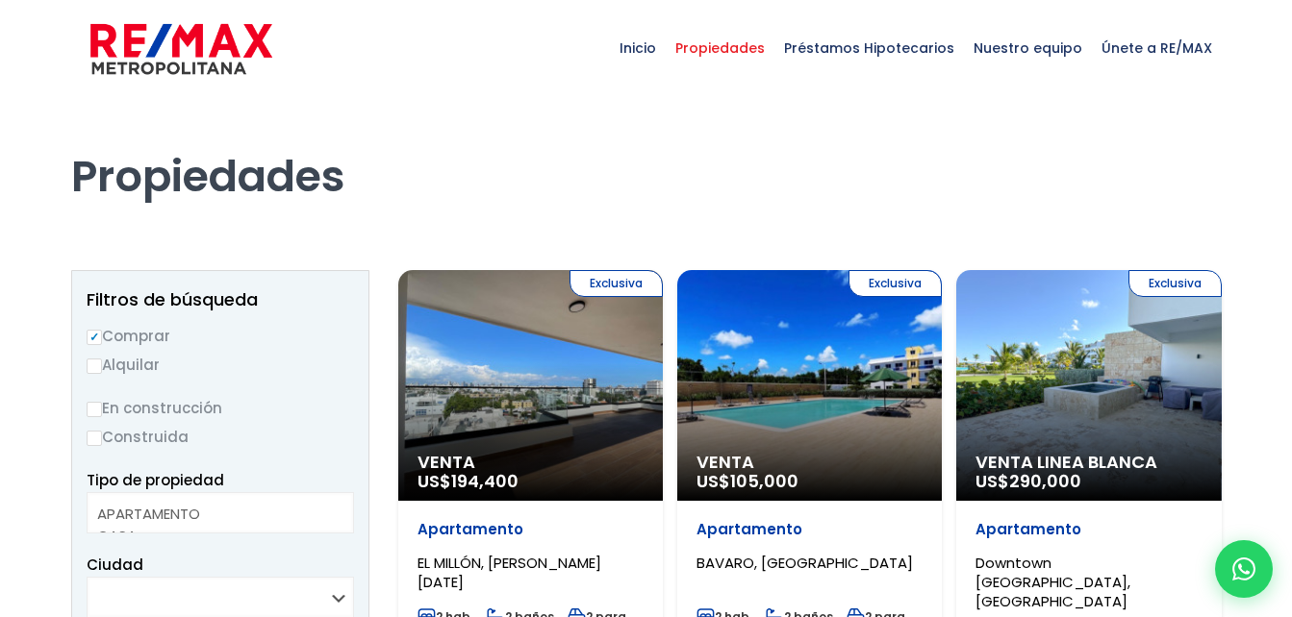
select select
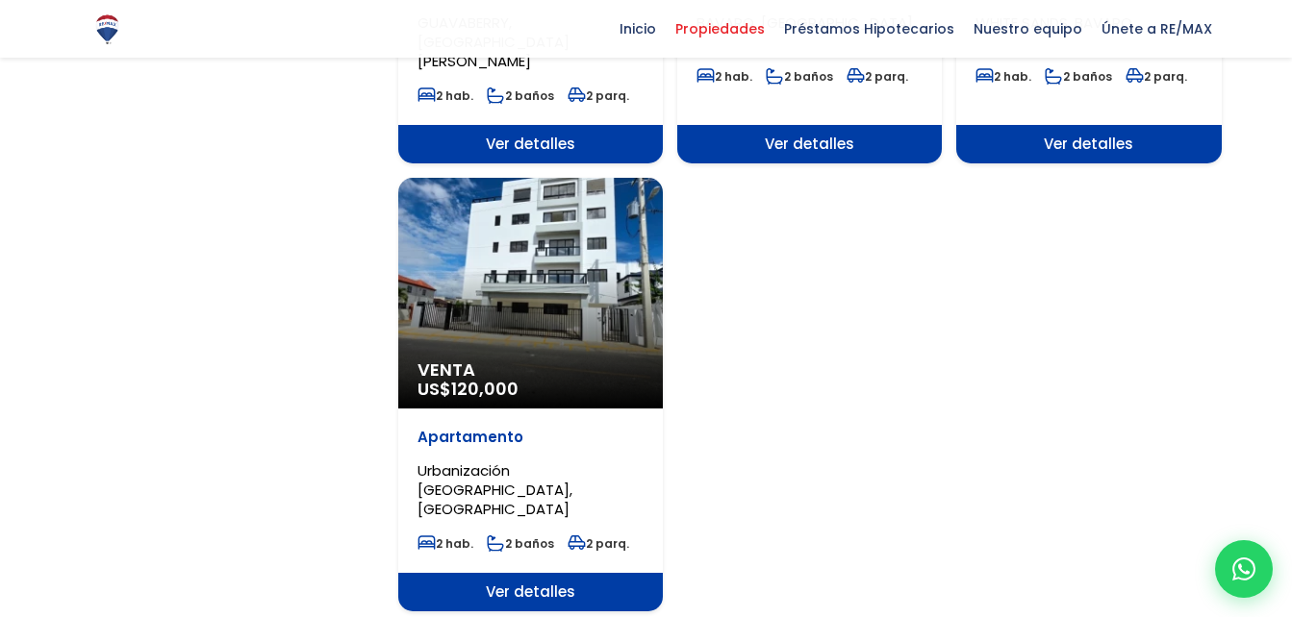
scroll to position [2307, 0]
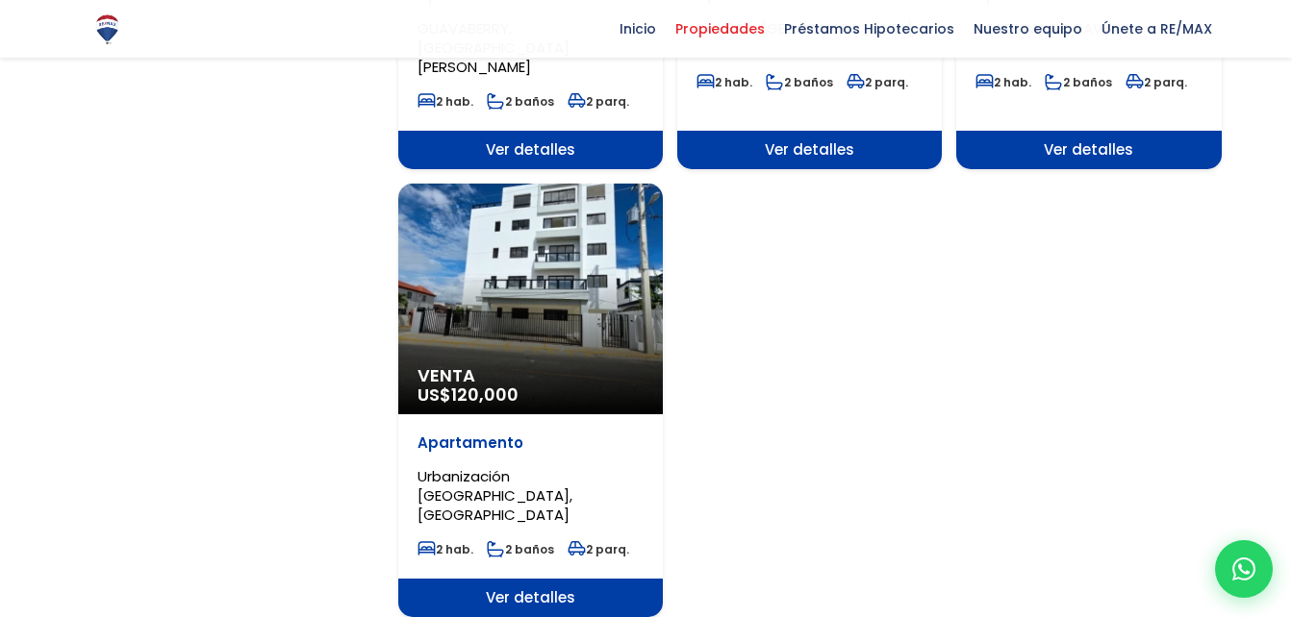
click at [541, 184] on div "Venta US$ 120,000" at bounding box center [530, 299] width 264 height 231
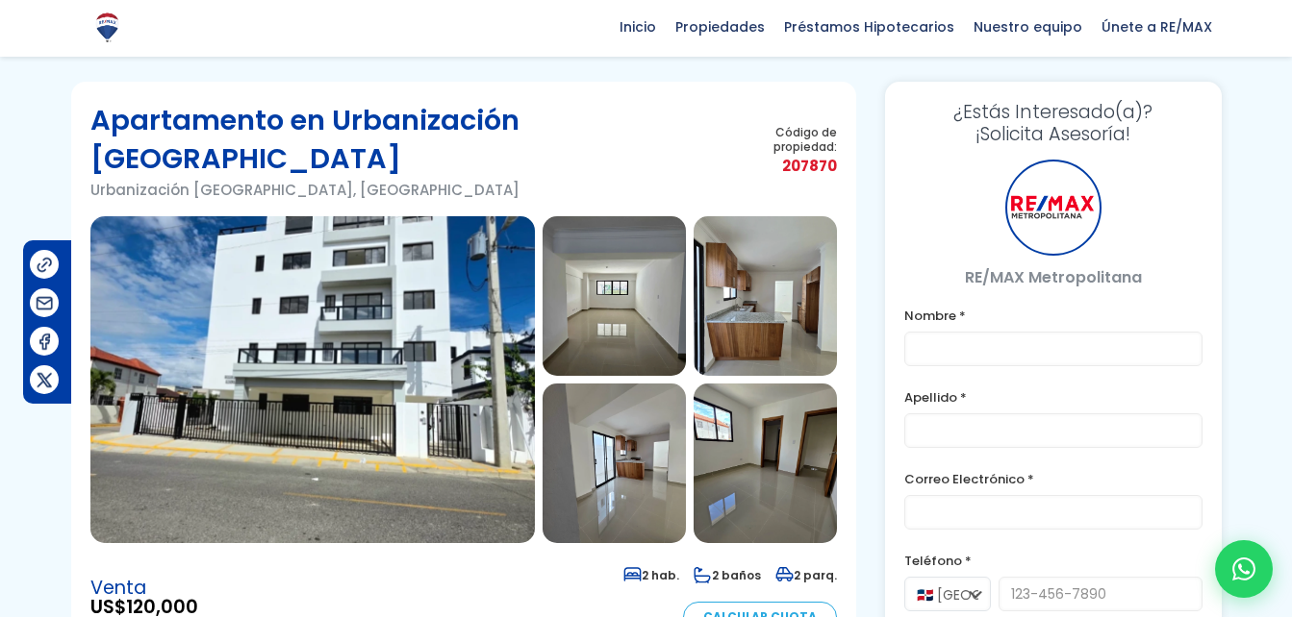
scroll to position [78, 0]
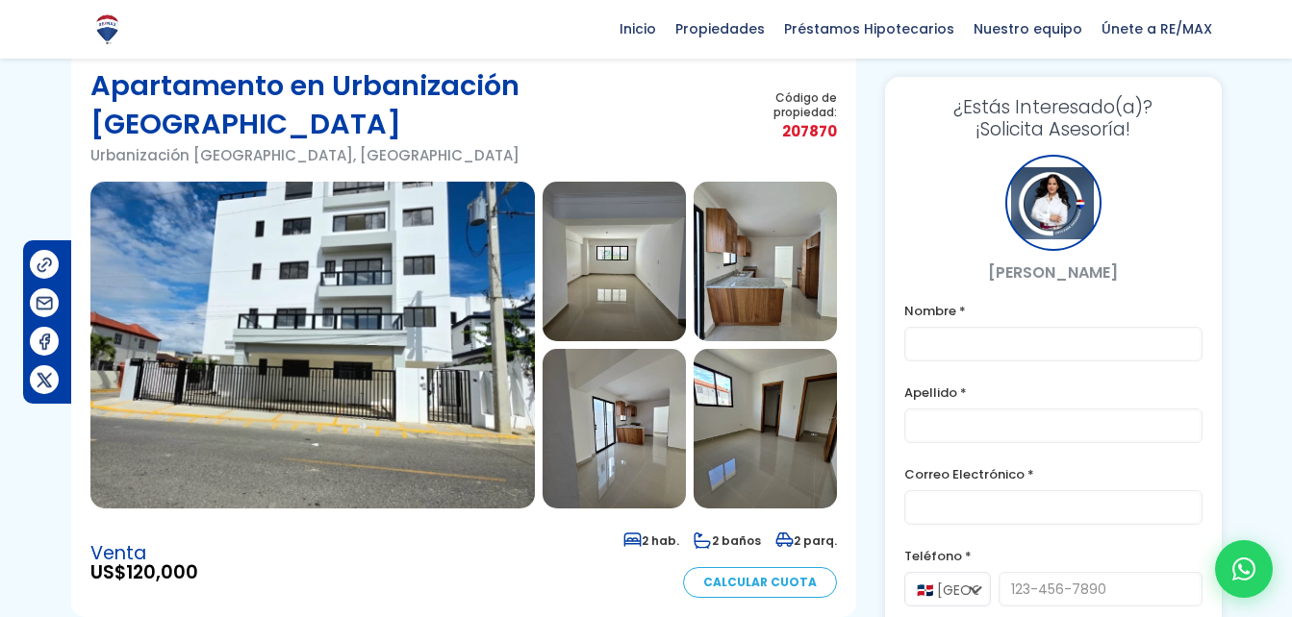
click at [420, 310] on img at bounding box center [312, 345] width 444 height 327
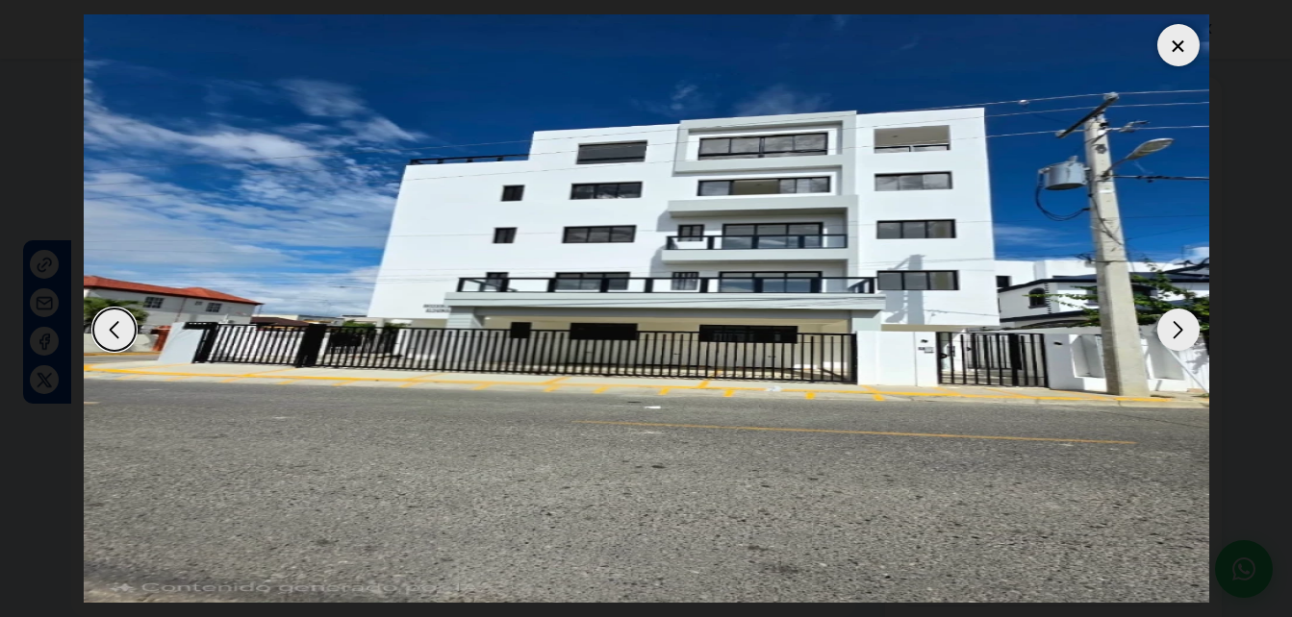
click at [1193, 321] on div "Next slide" at bounding box center [1178, 330] width 42 height 42
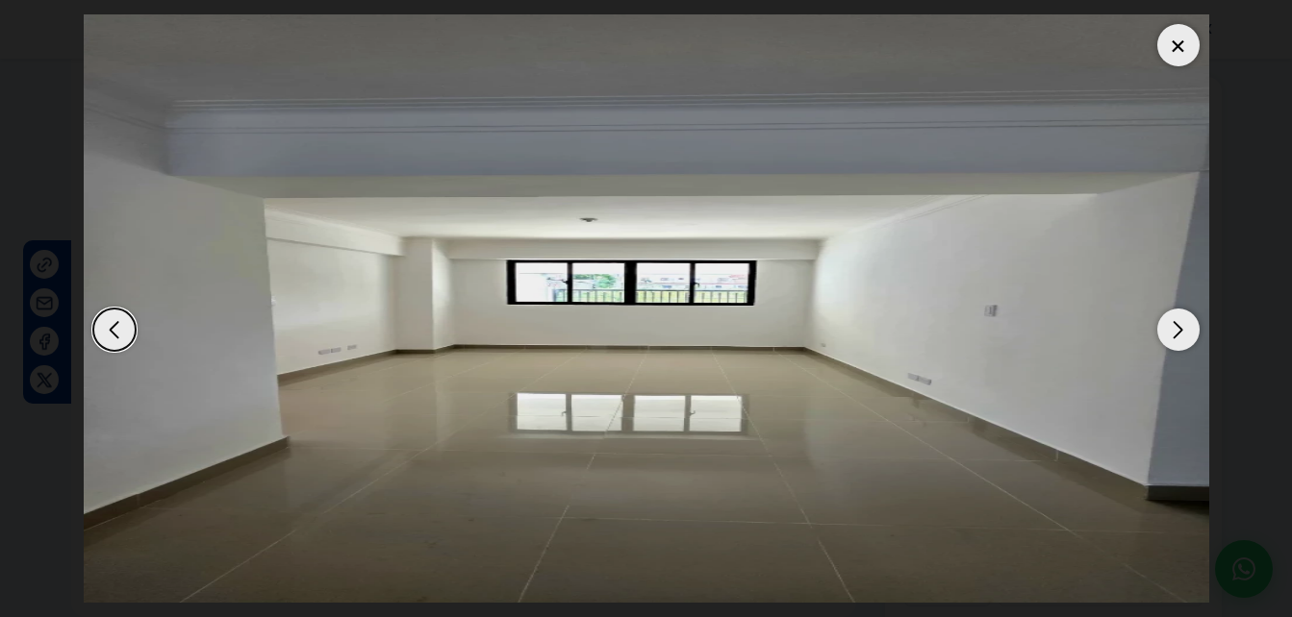
click at [1193, 321] on div "Next slide" at bounding box center [1178, 330] width 42 height 42
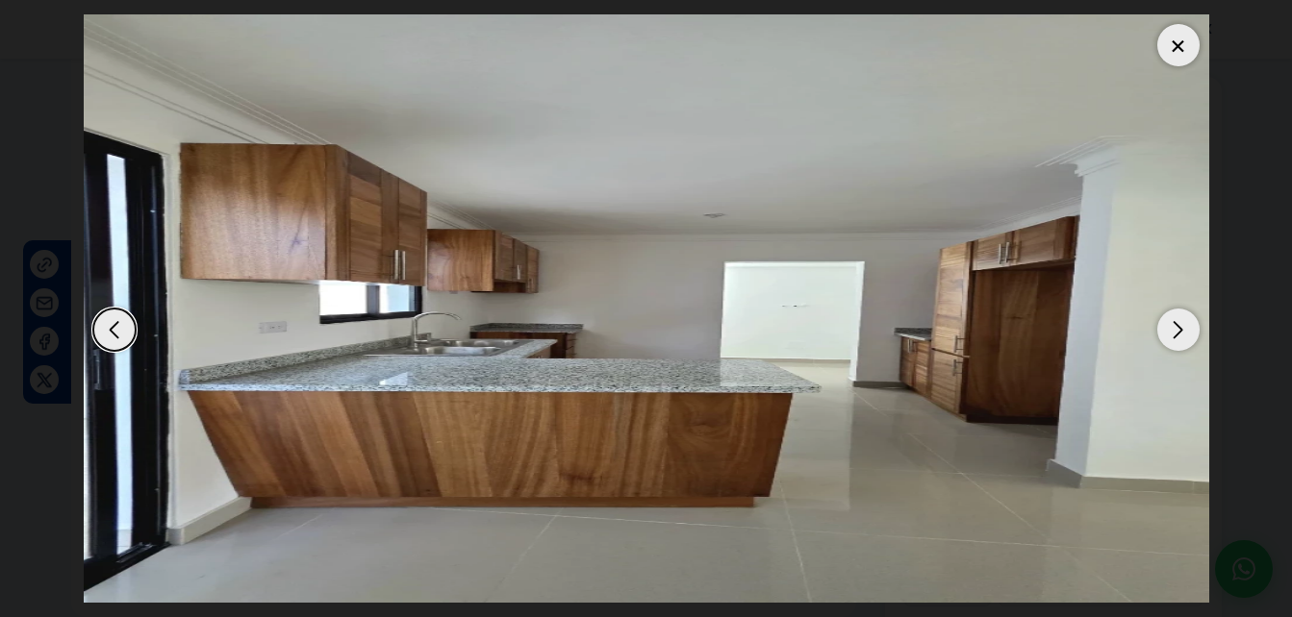
click at [1193, 321] on div "Next slide" at bounding box center [1178, 330] width 42 height 42
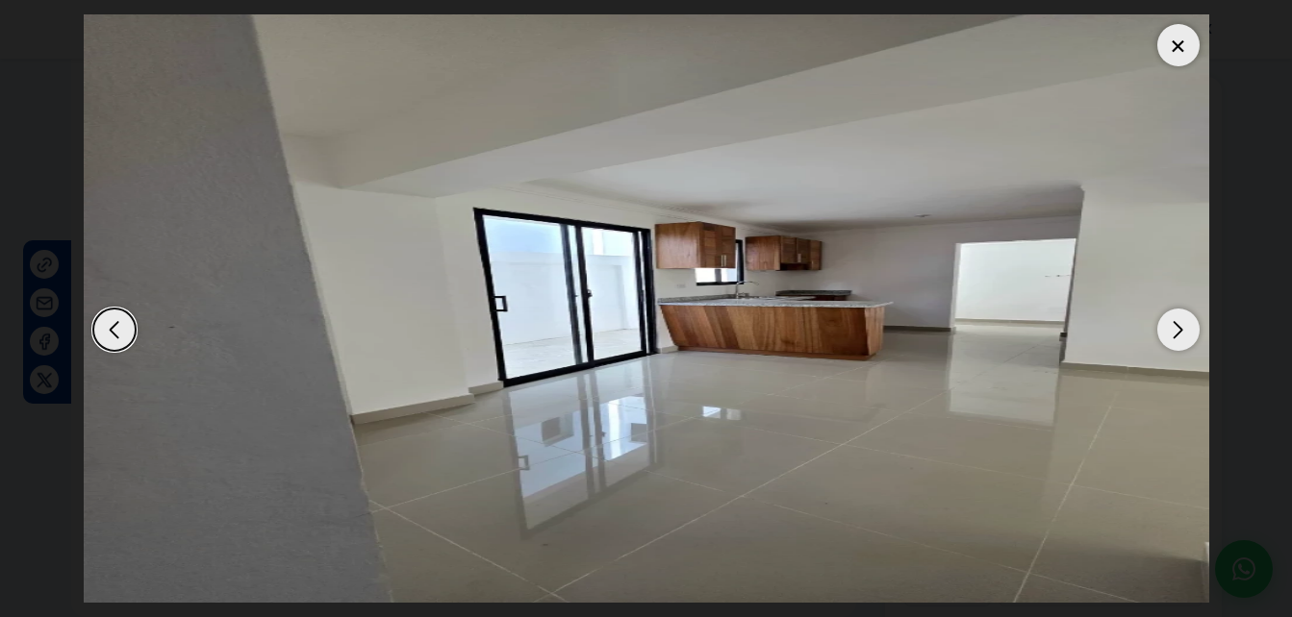
click at [1193, 321] on div "Next slide" at bounding box center [1178, 330] width 42 height 42
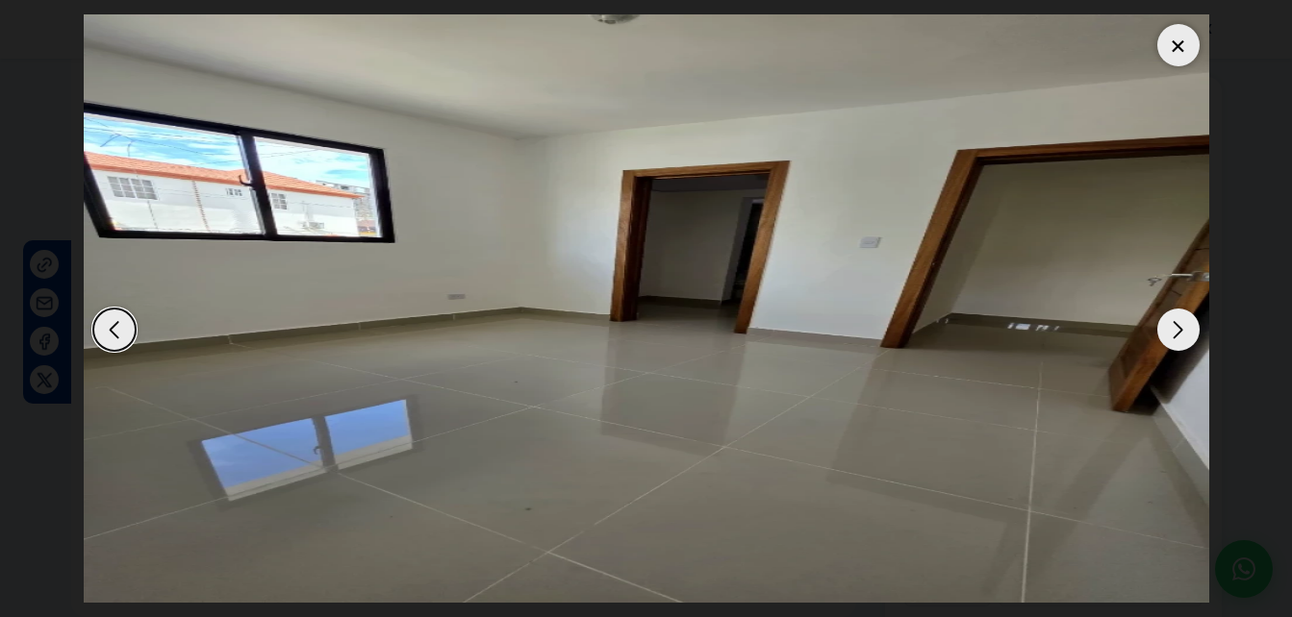
click at [1193, 321] on div "Next slide" at bounding box center [1178, 330] width 42 height 42
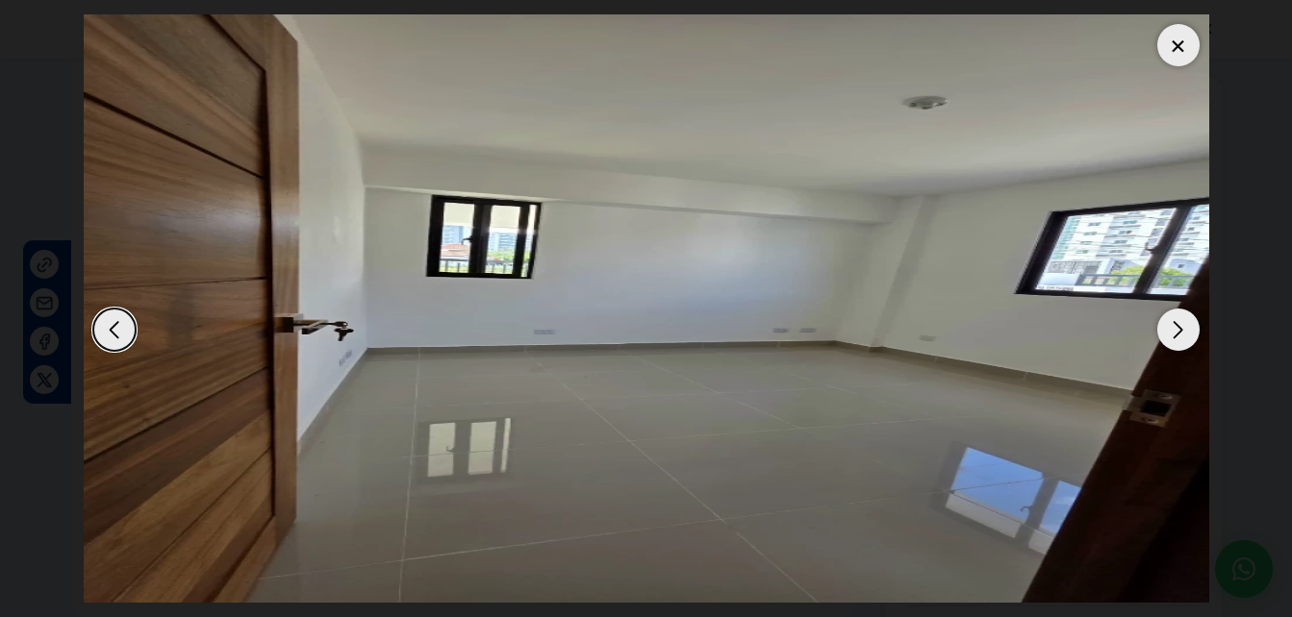
click at [1193, 321] on div "Next slide" at bounding box center [1178, 330] width 42 height 42
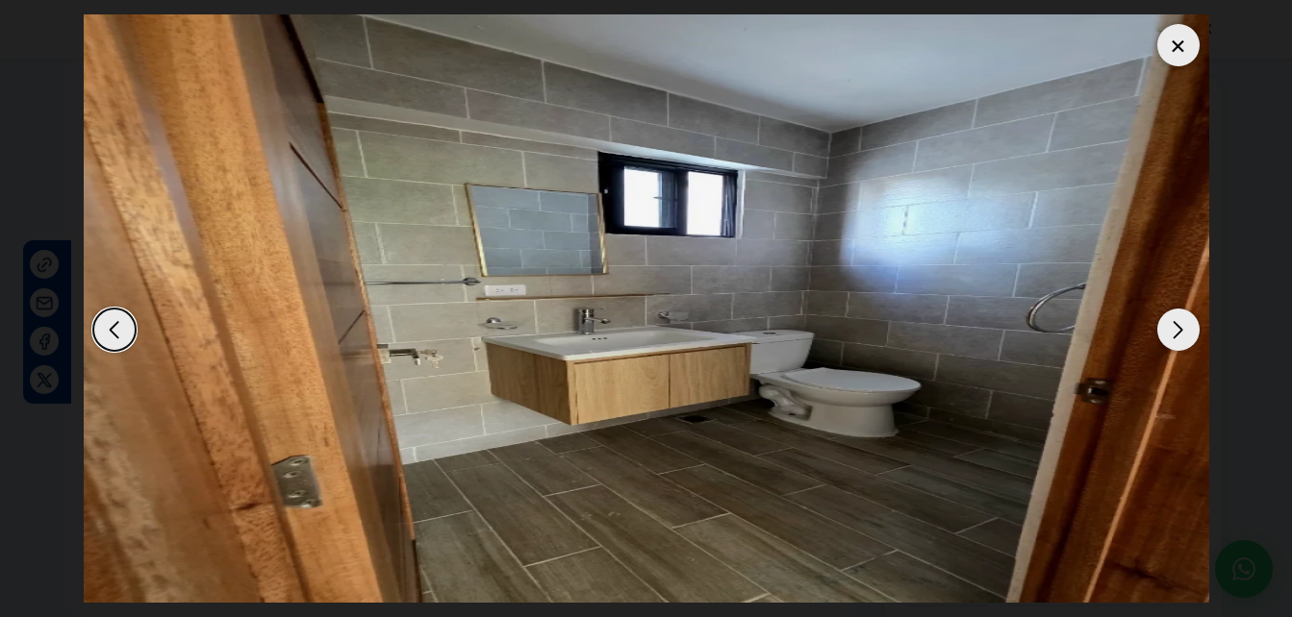
click at [1193, 321] on div "Next slide" at bounding box center [1178, 330] width 42 height 42
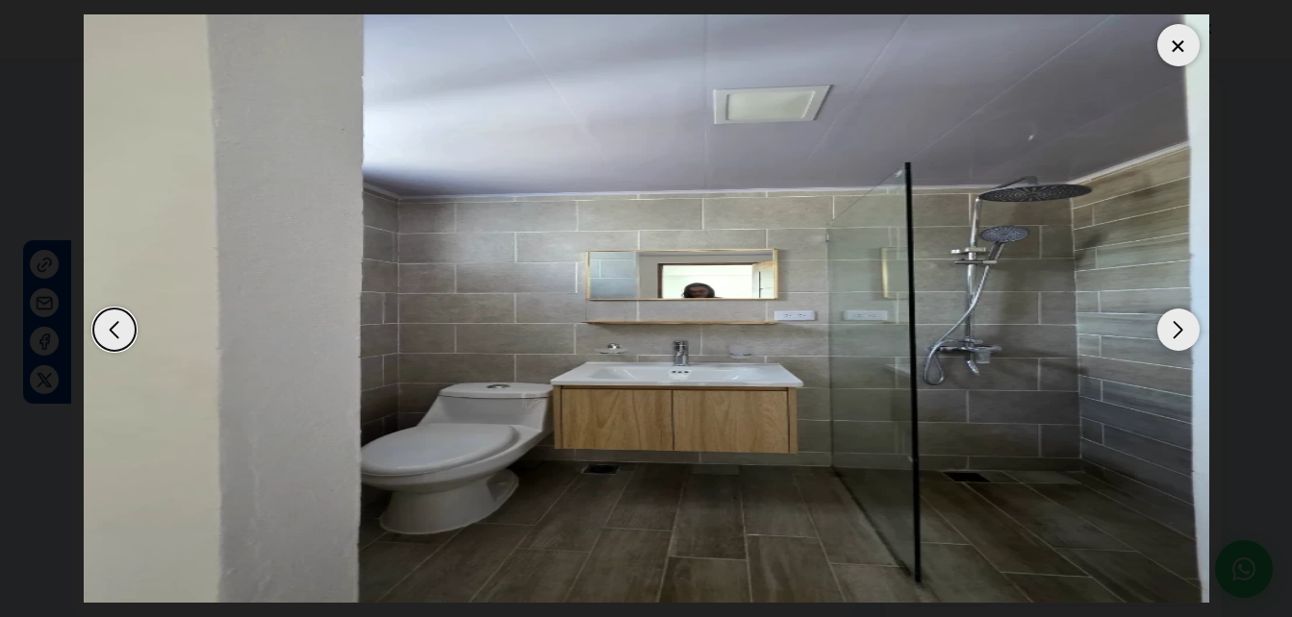
click at [1193, 321] on div "Next slide" at bounding box center [1178, 330] width 42 height 42
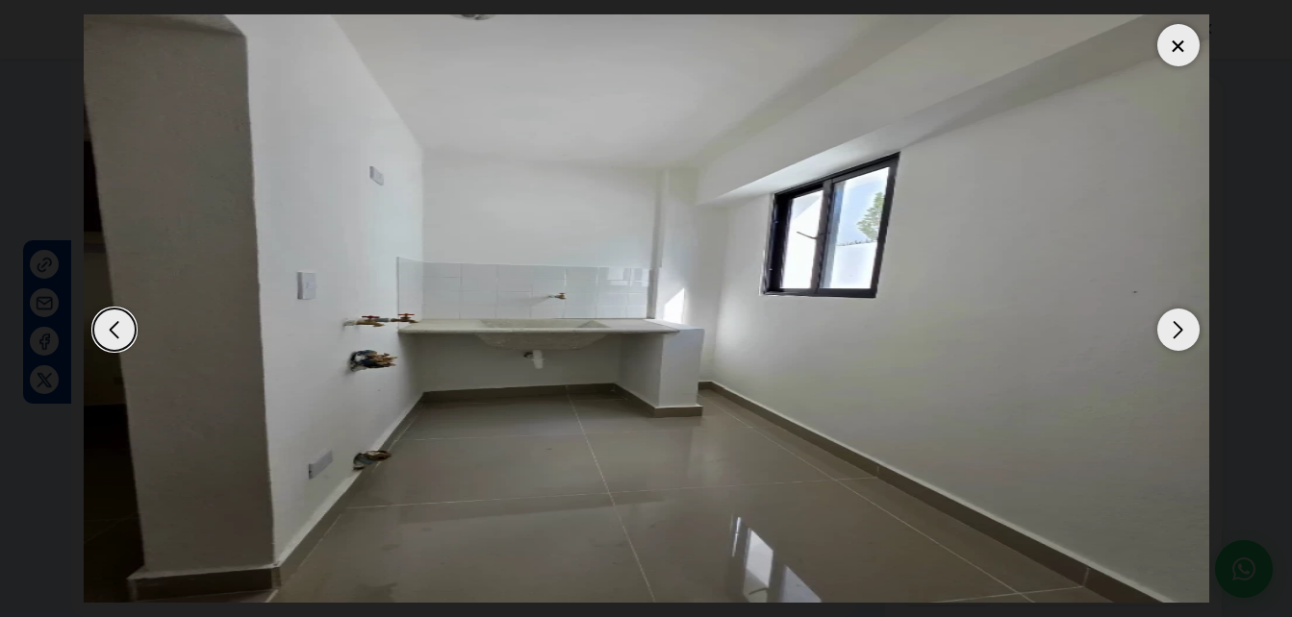
click at [1193, 321] on div "Next slide" at bounding box center [1178, 330] width 42 height 42
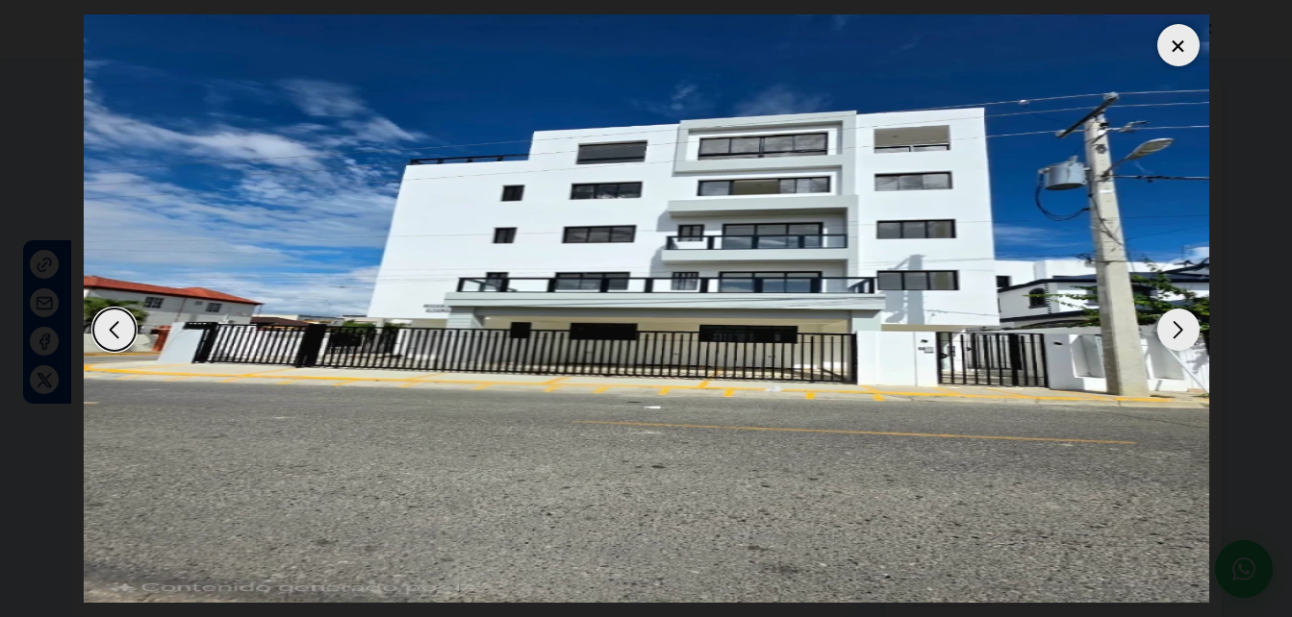
click at [1193, 321] on div "Next slide" at bounding box center [1178, 330] width 42 height 42
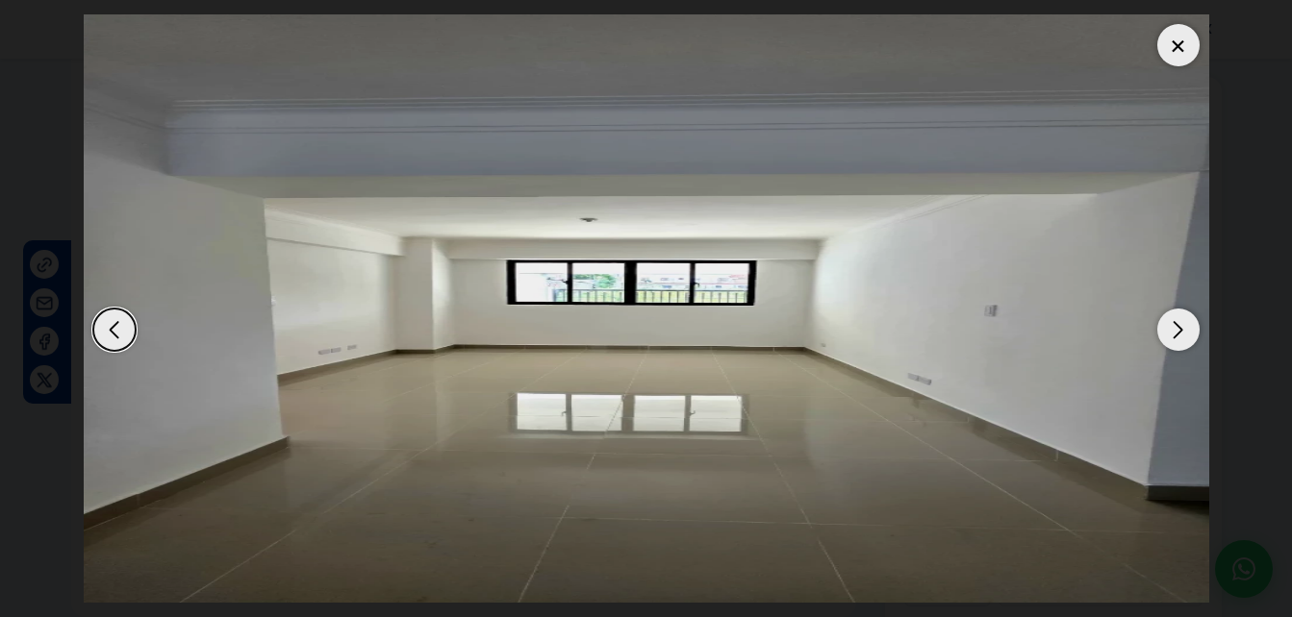
click at [1185, 35] on div at bounding box center [1178, 45] width 42 height 42
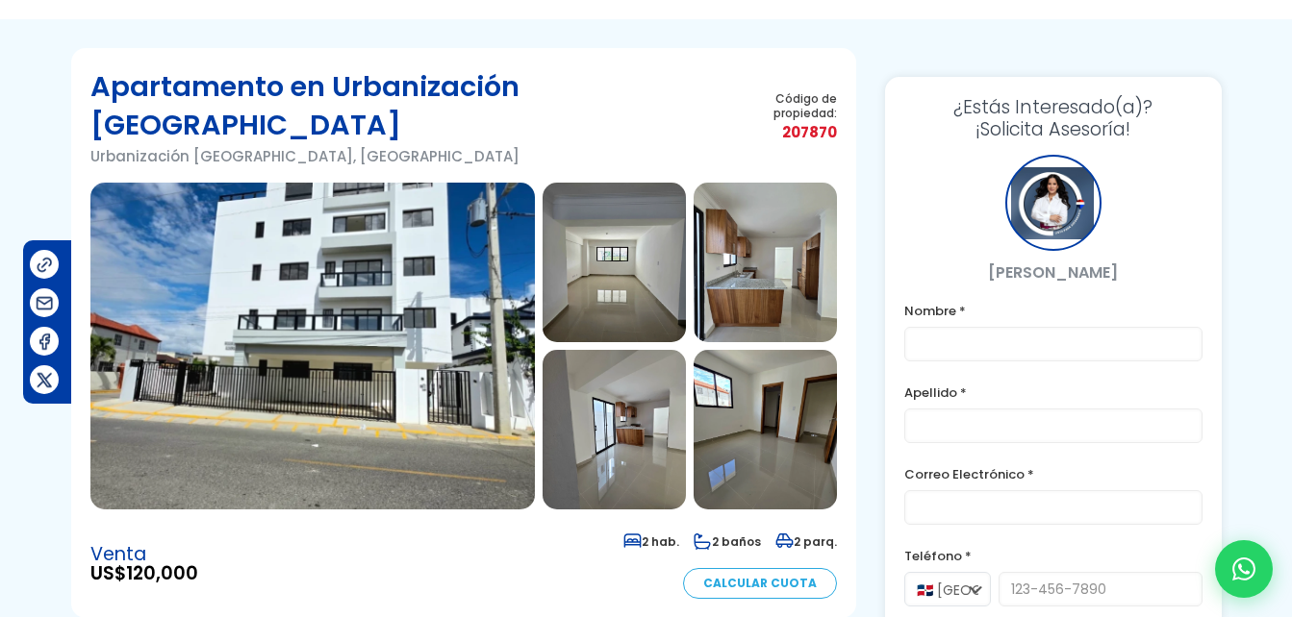
scroll to position [0, 0]
